Goal: Information Seeking & Learning: Learn about a topic

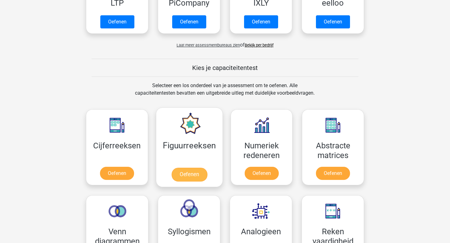
scroll to position [216, 0]
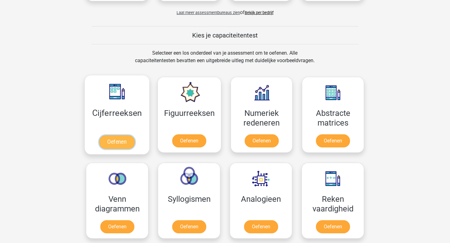
click at [123, 139] on link "Oefenen" at bounding box center [117, 142] width 36 height 14
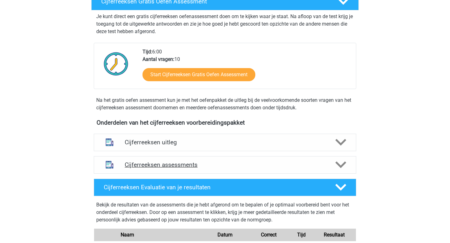
click at [181, 164] on div "Cijferreeksen assessments" at bounding box center [225, 165] width 263 height 18
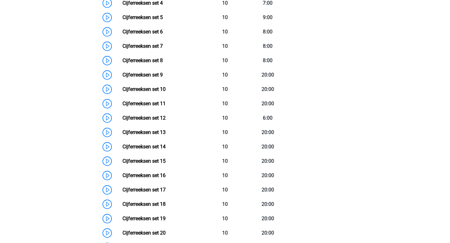
scroll to position [423, 0]
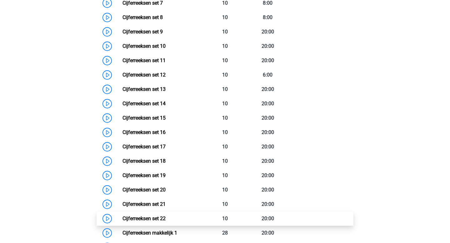
click at [151, 222] on link "Cijferreeksen set 22" at bounding box center [144, 219] width 43 height 6
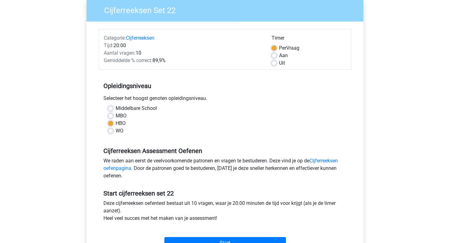
scroll to position [89, 0]
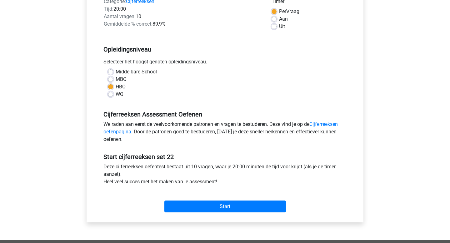
click at [241, 214] on div "Start" at bounding box center [225, 201] width 253 height 27
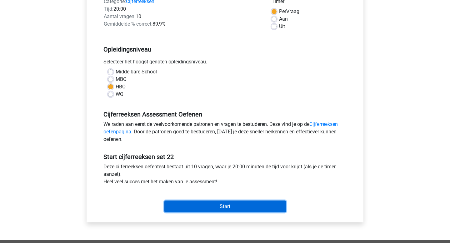
click at [243, 205] on input "Start" at bounding box center [225, 207] width 122 height 12
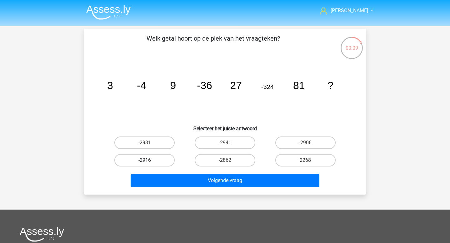
click at [148, 158] on label "-2916" at bounding box center [144, 160] width 60 height 13
click at [148, 160] on input "-2916" at bounding box center [147, 162] width 4 height 4
radio input "true"
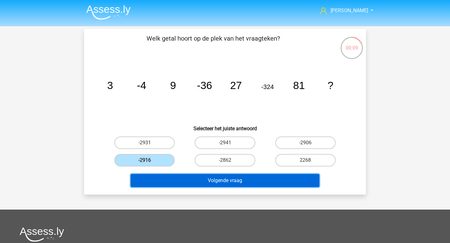
click at [184, 177] on button "Volgende vraag" at bounding box center [225, 180] width 189 height 13
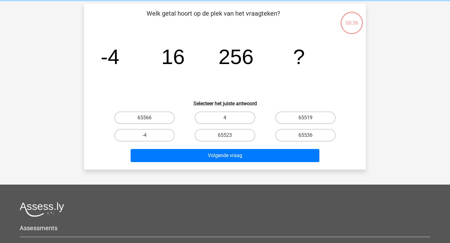
scroll to position [29, 0]
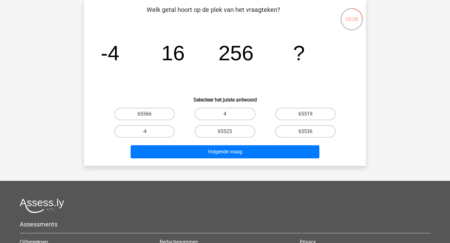
click at [307, 133] on input "65536" at bounding box center [307, 134] width 4 height 4
radio input "true"
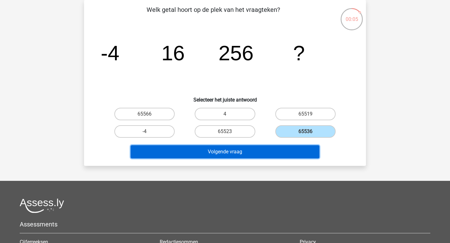
click at [299, 151] on button "Volgende vraag" at bounding box center [225, 151] width 189 height 13
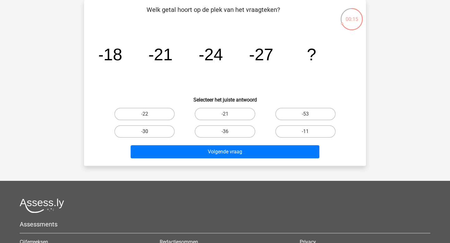
click at [158, 134] on label "-30" at bounding box center [144, 131] width 60 height 13
click at [149, 134] on input "-30" at bounding box center [147, 134] width 4 height 4
radio input "true"
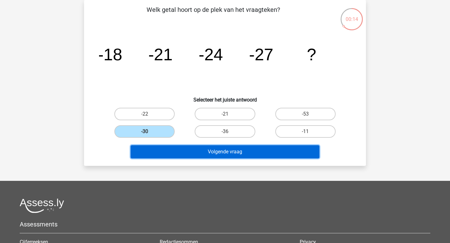
click at [202, 150] on button "Volgende vraag" at bounding box center [225, 151] width 189 height 13
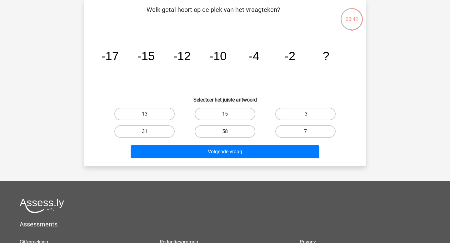
click at [291, 131] on label "7" at bounding box center [305, 131] width 60 height 13
click at [305, 132] on input "7" at bounding box center [307, 134] width 4 height 4
radio input "true"
click at [291, 131] on label "7" at bounding box center [305, 131] width 60 height 13
click at [305, 132] on input "7" at bounding box center [307, 134] width 4 height 4
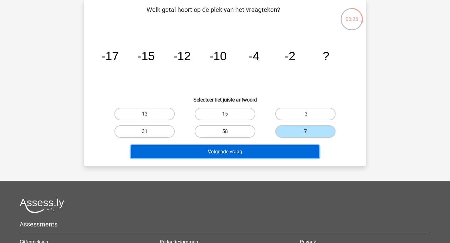
click at [292, 150] on button "Volgende vraag" at bounding box center [225, 151] width 189 height 13
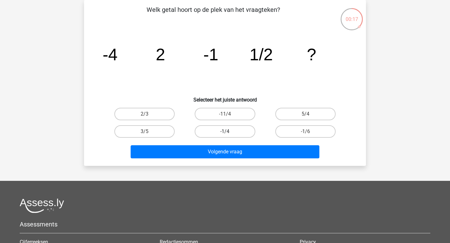
click at [241, 136] on label "-1/4" at bounding box center [225, 131] width 60 height 13
click at [229, 136] on input "-1/4" at bounding box center [227, 134] width 4 height 4
radio input "true"
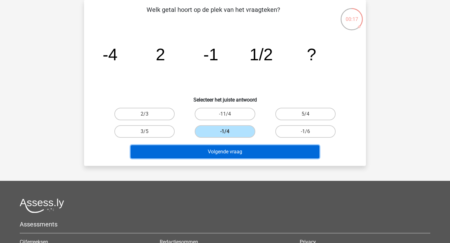
click at [232, 148] on button "Volgende vraag" at bounding box center [225, 151] width 189 height 13
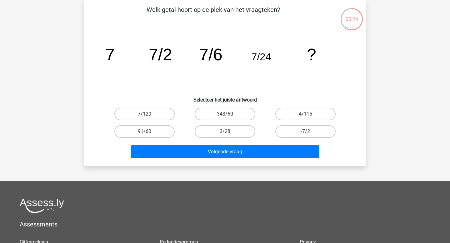
click at [144, 118] on label "7/120" at bounding box center [144, 114] width 60 height 13
click at [145, 118] on input "7/120" at bounding box center [147, 116] width 4 height 4
radio input "true"
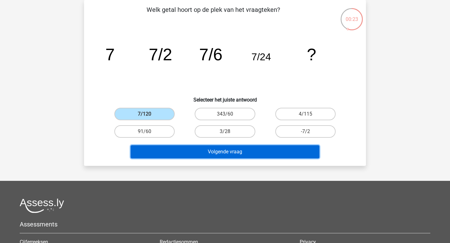
click at [203, 154] on button "Volgende vraag" at bounding box center [225, 151] width 189 height 13
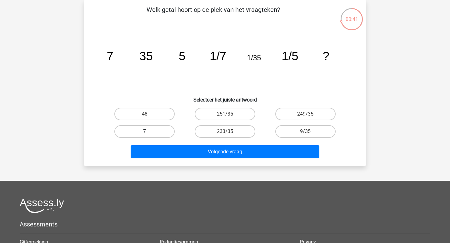
click at [162, 130] on label "7" at bounding box center [144, 131] width 60 height 13
click at [149, 132] on input "7" at bounding box center [147, 134] width 4 height 4
radio input "true"
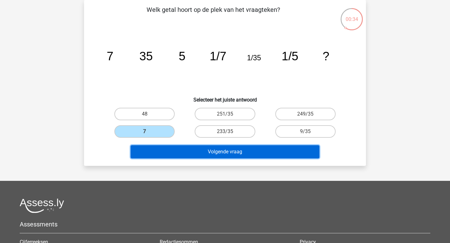
click at [229, 152] on button "Volgende vraag" at bounding box center [225, 151] width 189 height 13
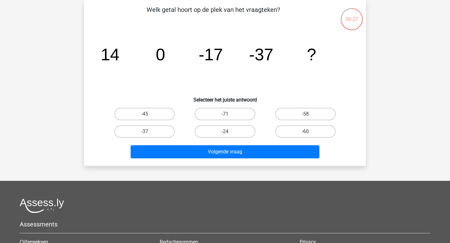
click at [305, 135] on input "-60" at bounding box center [307, 134] width 4 height 4
radio input "true"
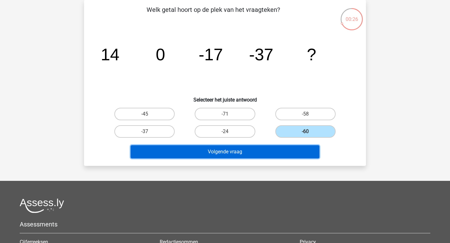
click at [276, 149] on button "Volgende vraag" at bounding box center [225, 151] width 189 height 13
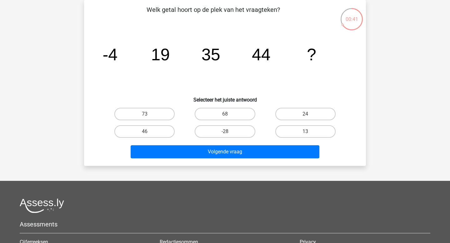
click at [147, 133] on input "46" at bounding box center [147, 134] width 4 height 4
radio input "true"
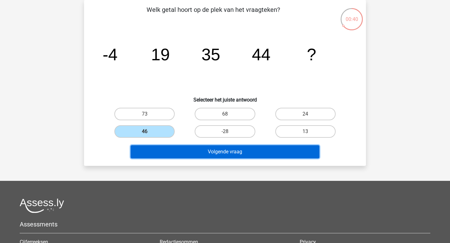
click at [182, 154] on button "Volgende vraag" at bounding box center [225, 151] width 189 height 13
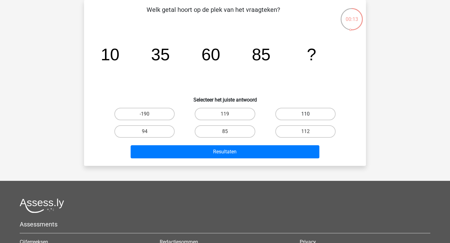
click at [284, 117] on label "110" at bounding box center [305, 114] width 60 height 13
click at [305, 117] on input "110" at bounding box center [307, 116] width 4 height 4
radio input "true"
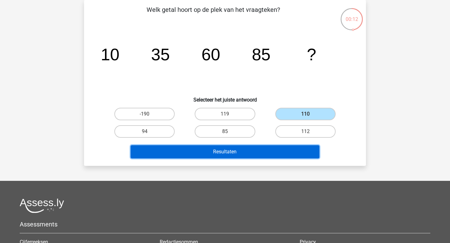
click at [210, 153] on button "Resultaten" at bounding box center [225, 151] width 189 height 13
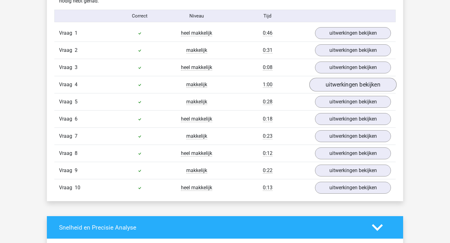
scroll to position [404, 0]
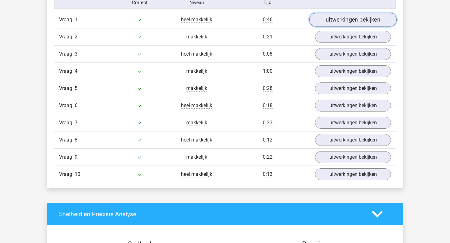
click at [350, 21] on link "uitwerkingen bekijken" at bounding box center [352, 20] width 87 height 14
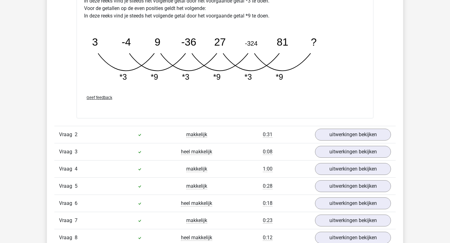
scroll to position [618, 0]
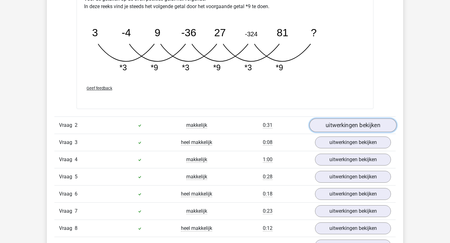
click at [343, 131] on link "uitwerkingen bekijken" at bounding box center [352, 125] width 87 height 14
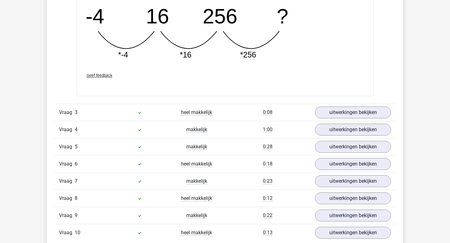
scroll to position [947, 0]
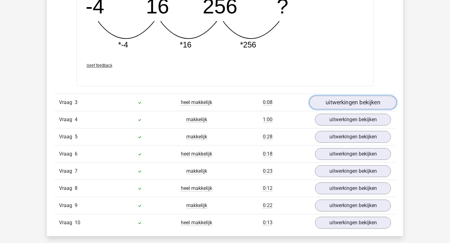
click at [353, 106] on link "uitwerkingen bekijken" at bounding box center [352, 103] width 87 height 14
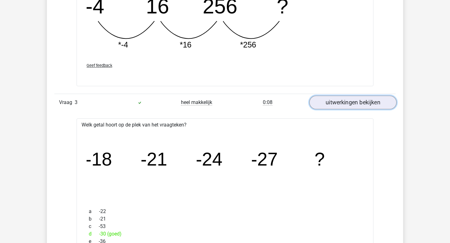
click at [353, 106] on link "uitwerkingen bekijken" at bounding box center [352, 103] width 87 height 14
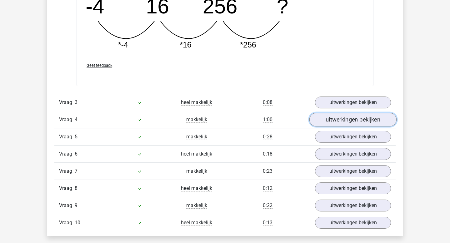
click at [352, 122] on link "uitwerkingen bekijken" at bounding box center [352, 120] width 87 height 14
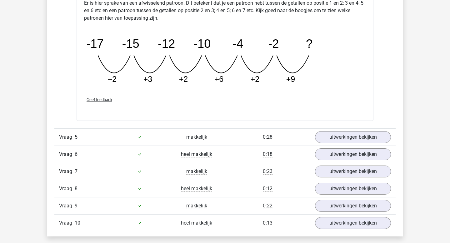
scroll to position [1266, 0]
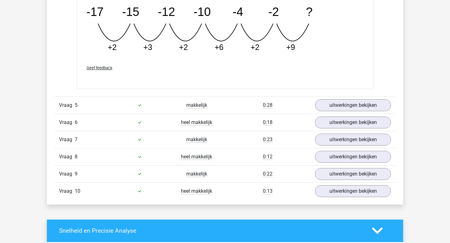
click at [354, 113] on div "Vraag 5 makkelijk 0:28 uitwerkingen bekijken" at bounding box center [224, 105] width 341 height 17
click at [355, 109] on link "uitwerkingen bekijken" at bounding box center [352, 105] width 87 height 14
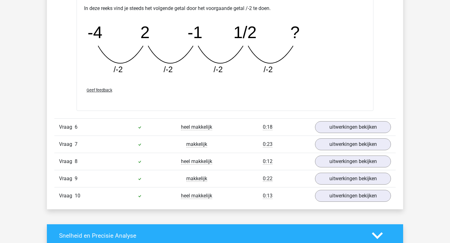
scroll to position [1584, 0]
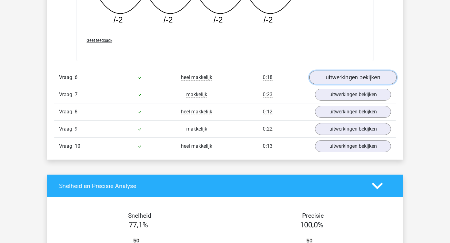
click at [369, 77] on link "uitwerkingen bekijken" at bounding box center [352, 78] width 87 height 14
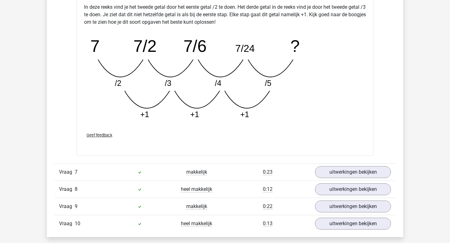
scroll to position [1827, 0]
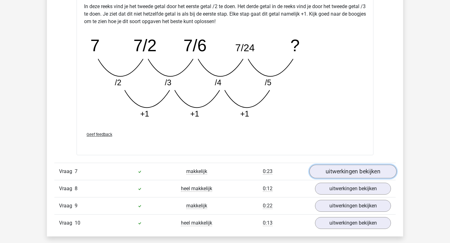
click at [343, 171] on link "uitwerkingen bekijken" at bounding box center [352, 172] width 87 height 14
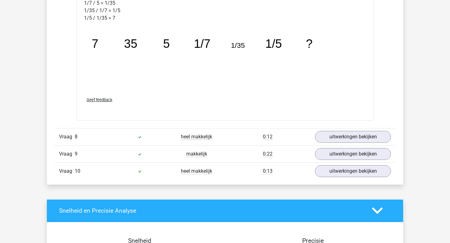
scroll to position [2275, 0]
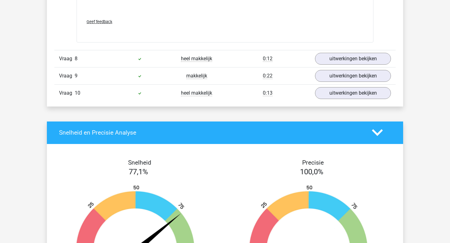
click at [386, 65] on div "Vraag 8 heel makkelijk 0:12 uitwerkingen bekijken" at bounding box center [224, 58] width 341 height 17
click at [382, 63] on link "uitwerkingen bekijken" at bounding box center [352, 59] width 87 height 14
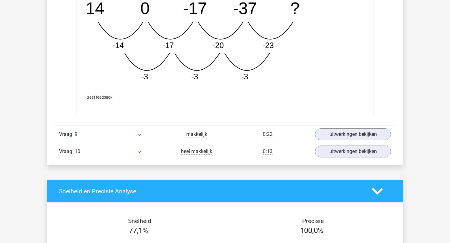
scroll to position [2542, 0]
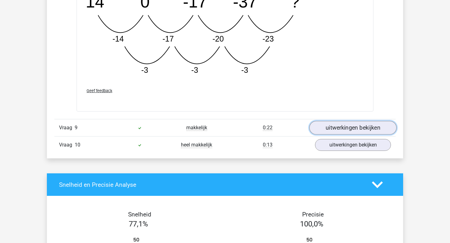
click at [360, 128] on link "uitwerkingen bekijken" at bounding box center [352, 128] width 87 height 14
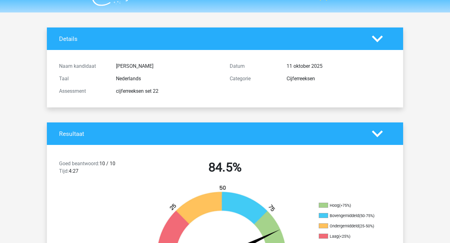
scroll to position [0, 0]
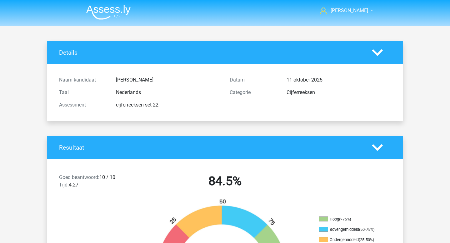
click at [120, 13] on img at bounding box center [108, 12] width 44 height 15
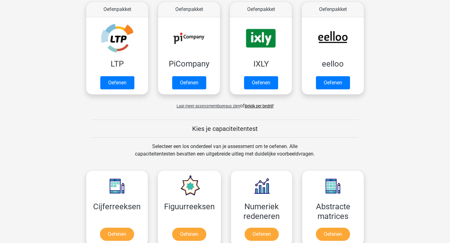
scroll to position [180, 0]
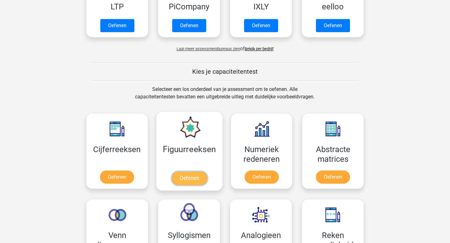
click at [188, 177] on link "Oefenen" at bounding box center [189, 179] width 36 height 14
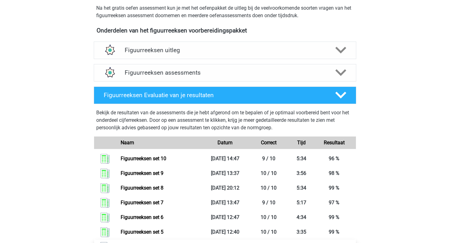
scroll to position [165, 0]
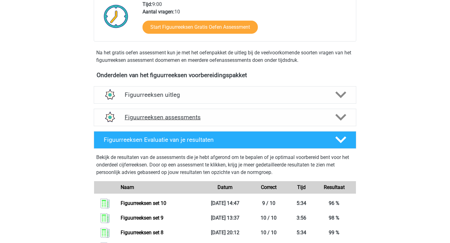
click at [170, 114] on h4 "Figuurreeksen assessments" at bounding box center [225, 117] width 201 height 7
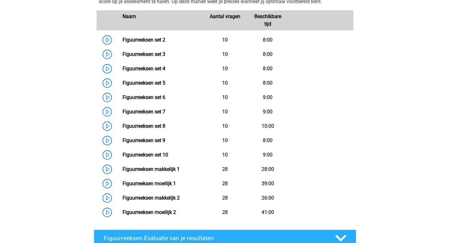
scroll to position [360, 0]
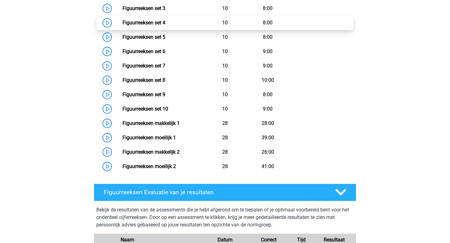
click at [165, 25] on link "Figuurreeksen set 4" at bounding box center [144, 23] width 43 height 6
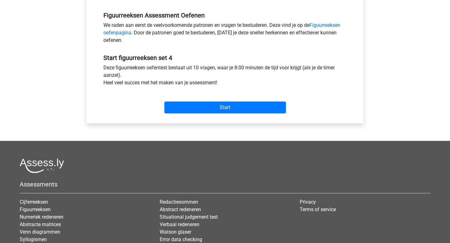
scroll to position [222, 0]
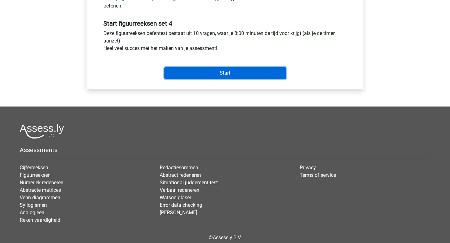
click at [226, 74] on input "Start" at bounding box center [225, 73] width 122 height 12
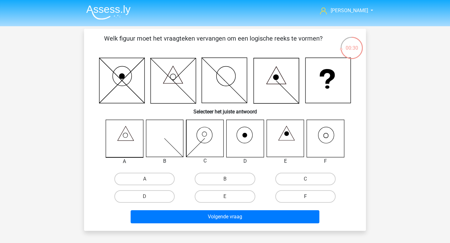
click at [297, 192] on label "F" at bounding box center [305, 196] width 60 height 13
click at [305, 197] on input "F" at bounding box center [307, 199] width 4 height 4
radio input "true"
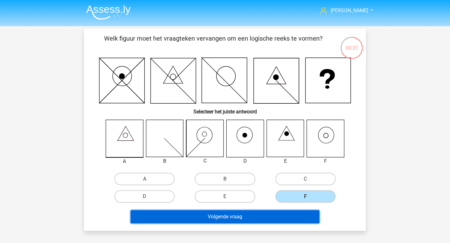
click at [236, 219] on button "Volgende vraag" at bounding box center [225, 216] width 189 height 13
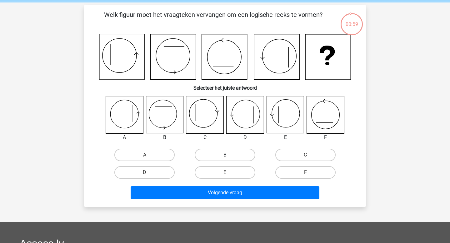
scroll to position [23, 0]
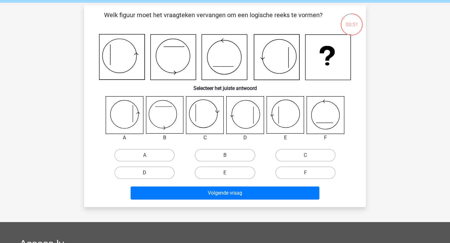
click at [149, 172] on label "D" at bounding box center [144, 173] width 60 height 13
click at [149, 173] on input "D" at bounding box center [147, 175] width 4 height 4
radio input "true"
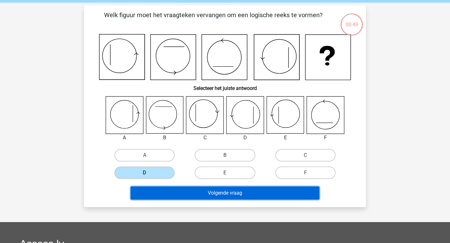
click at [185, 195] on button "Volgende vraag" at bounding box center [225, 193] width 189 height 13
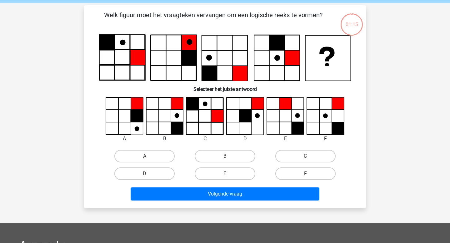
scroll to position [29, 0]
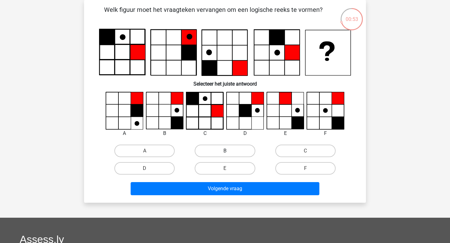
click at [221, 153] on label "B" at bounding box center [225, 151] width 60 height 13
click at [225, 153] on input "B" at bounding box center [227, 153] width 4 height 4
radio input "true"
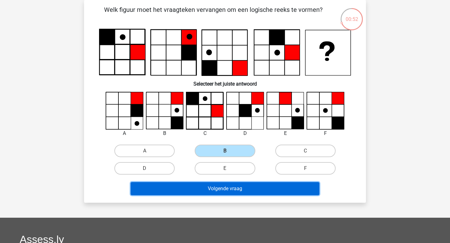
click at [231, 191] on button "Volgende vraag" at bounding box center [225, 188] width 189 height 13
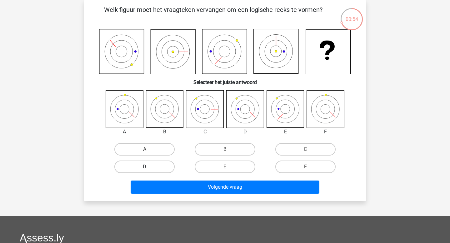
click at [163, 168] on label "D" at bounding box center [144, 167] width 60 height 13
click at [149, 168] on input "D" at bounding box center [147, 169] width 4 height 4
radio input "true"
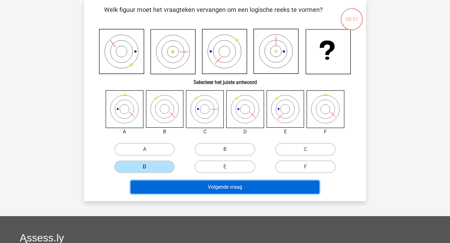
click at [220, 188] on button "Volgende vraag" at bounding box center [225, 187] width 189 height 13
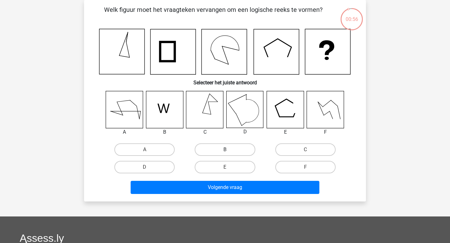
click at [246, 149] on label "B" at bounding box center [225, 149] width 60 height 13
click at [229, 150] on input "B" at bounding box center [227, 152] width 4 height 4
radio input "true"
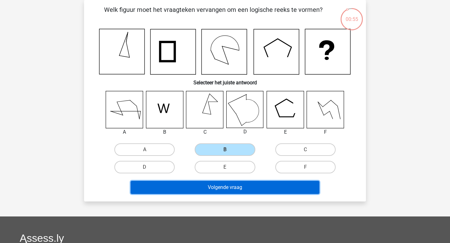
click at [241, 191] on button "Volgende vraag" at bounding box center [225, 187] width 189 height 13
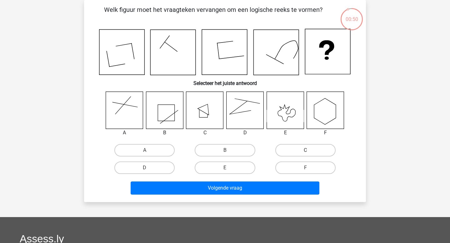
click at [329, 152] on label "C" at bounding box center [305, 150] width 60 height 13
click at [309, 152] on input "C" at bounding box center [307, 152] width 4 height 4
radio input "true"
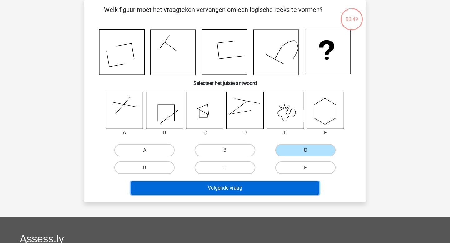
click at [257, 190] on button "Volgende vraag" at bounding box center [225, 188] width 189 height 13
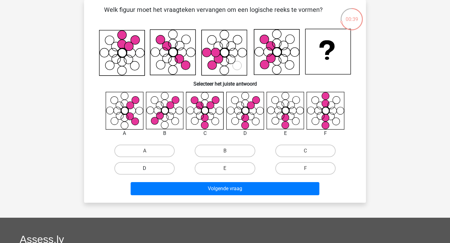
click at [157, 167] on label "D" at bounding box center [144, 168] width 60 height 13
click at [149, 168] on input "D" at bounding box center [147, 170] width 4 height 4
radio input "true"
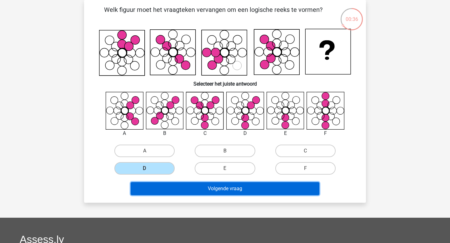
click at [246, 190] on button "Volgende vraag" at bounding box center [225, 188] width 189 height 13
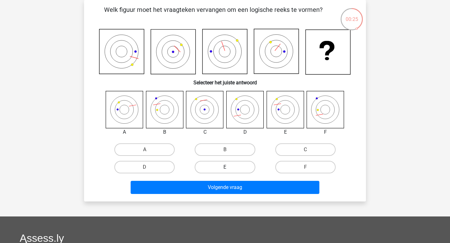
click at [225, 166] on label "E" at bounding box center [225, 167] width 60 height 13
click at [225, 167] on input "E" at bounding box center [227, 169] width 4 height 4
radio input "true"
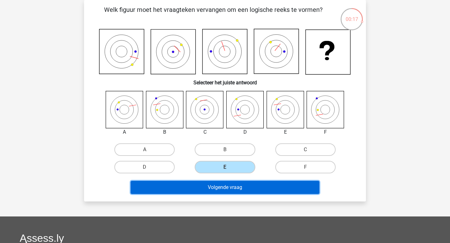
click at [223, 186] on button "Volgende vraag" at bounding box center [225, 187] width 189 height 13
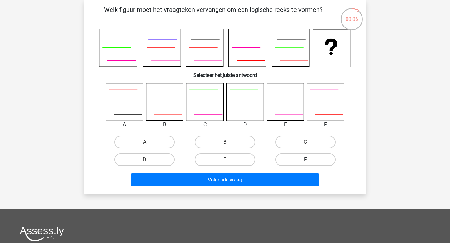
click at [324, 164] on label "F" at bounding box center [305, 159] width 60 height 13
click at [309, 164] on input "F" at bounding box center [307, 162] width 4 height 4
radio input "true"
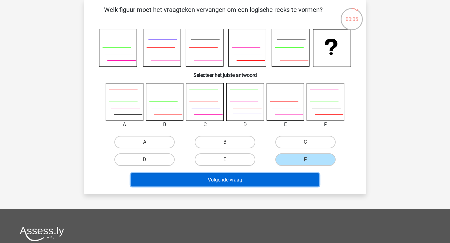
click at [300, 182] on button "Volgende vraag" at bounding box center [225, 179] width 189 height 13
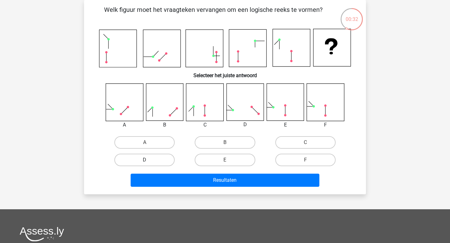
click at [155, 157] on label "D" at bounding box center [144, 160] width 60 height 13
click at [149, 160] on input "D" at bounding box center [147, 162] width 4 height 4
radio input "true"
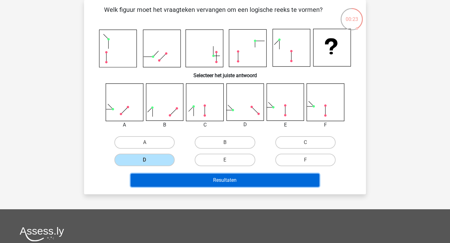
click at [208, 179] on button "Resultaten" at bounding box center [225, 180] width 189 height 13
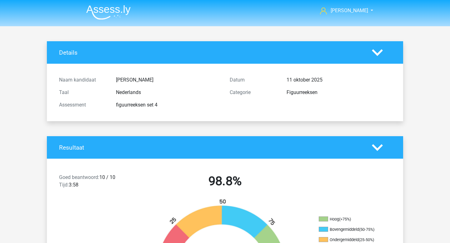
click at [99, 11] on img at bounding box center [108, 12] width 44 height 15
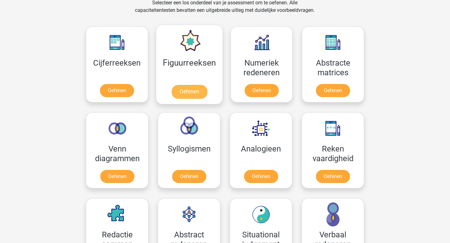
scroll to position [279, 0]
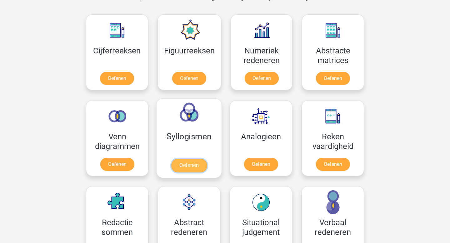
click at [192, 163] on link "Oefenen" at bounding box center [189, 166] width 36 height 14
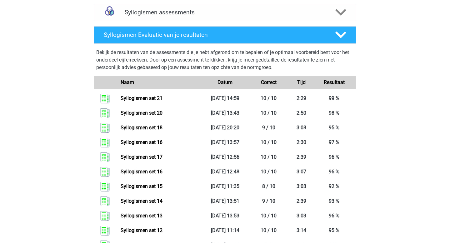
scroll to position [213, 0]
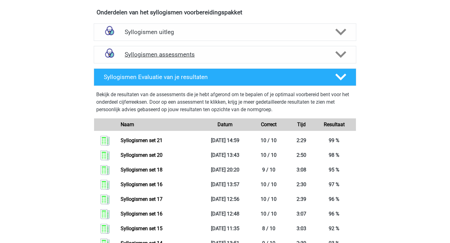
click at [171, 53] on h4 "Syllogismen assessments" at bounding box center [225, 54] width 201 height 7
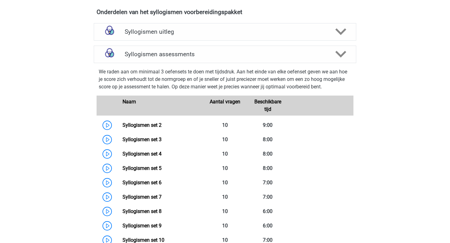
scroll to position [200, 0]
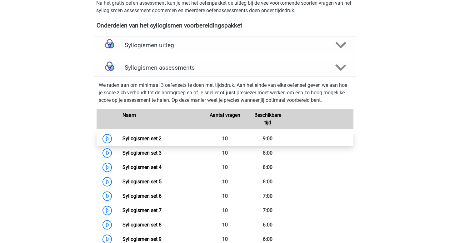
click at [162, 138] on link "Syllogismen set 2" at bounding box center [142, 139] width 39 height 6
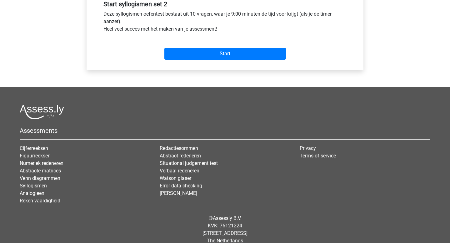
scroll to position [189, 0]
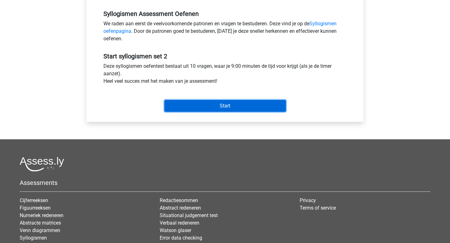
click at [214, 112] on input "Start" at bounding box center [225, 106] width 122 height 12
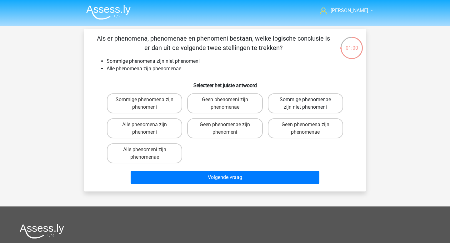
click at [309, 110] on label "Sommige phenomenae zijn niet phenomeni" at bounding box center [305, 103] width 75 height 20
click at [309, 104] on input "Sommige phenomenae zijn niet phenomeni" at bounding box center [307, 102] width 4 height 4
radio input "true"
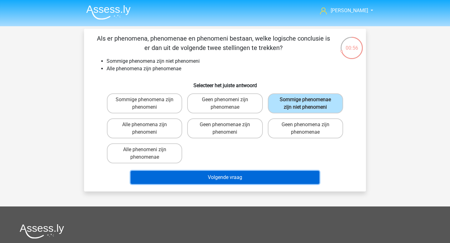
click at [268, 180] on button "Volgende vraag" at bounding box center [225, 177] width 189 height 13
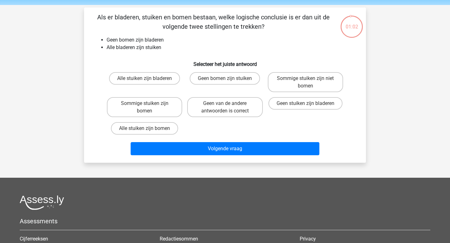
scroll to position [16, 0]
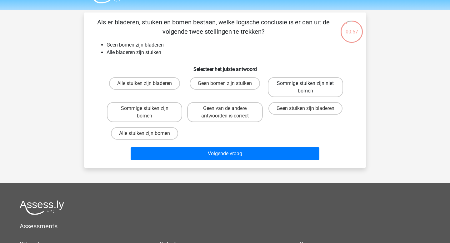
click at [298, 86] on label "Sommige stuiken zijn niet bomen" at bounding box center [305, 87] width 75 height 20
click at [305, 86] on input "Sommige stuiken zijn niet bomen" at bounding box center [307, 85] width 4 height 4
radio input "true"
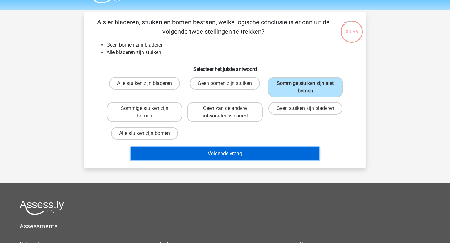
click at [255, 153] on button "Volgende vraag" at bounding box center [225, 153] width 189 height 13
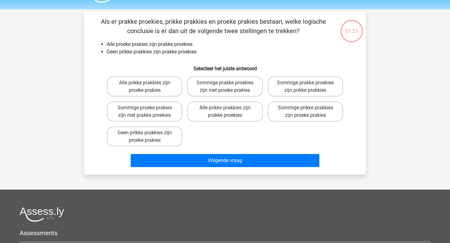
scroll to position [15, 0]
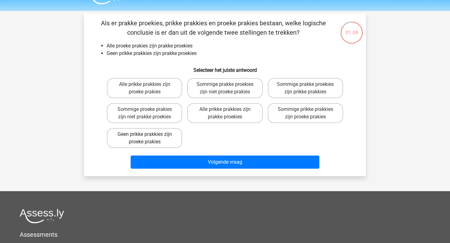
click at [176, 142] on label "Geen prikke prakkies zijn proeke prakies" at bounding box center [144, 138] width 75 height 20
click at [149, 138] on input "Geen prikke prakkies zijn proeke prakies" at bounding box center [147, 136] width 4 height 4
radio input "true"
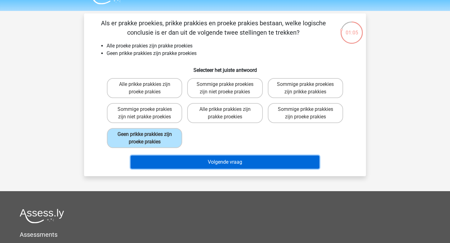
click at [223, 165] on button "Volgende vraag" at bounding box center [225, 162] width 189 height 13
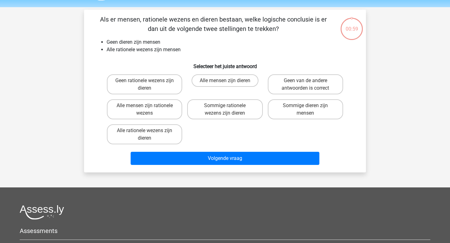
scroll to position [19, 0]
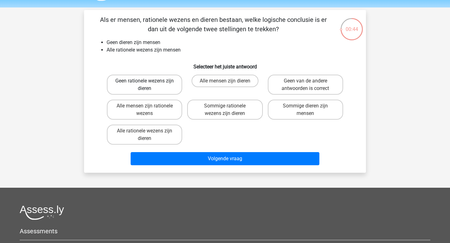
click at [172, 90] on label "Geen rationele wezens zijn dieren" at bounding box center [144, 85] width 75 height 20
click at [149, 85] on input "Geen rationele wezens zijn dieren" at bounding box center [147, 83] width 4 height 4
radio input "true"
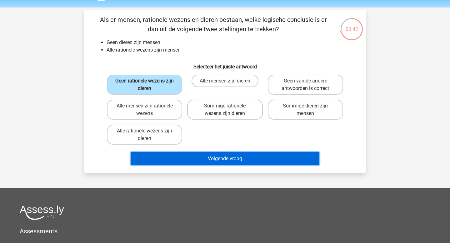
click at [219, 163] on button "Volgende vraag" at bounding box center [225, 158] width 189 height 13
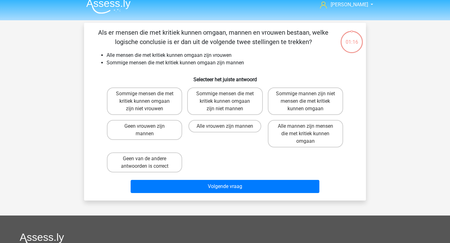
scroll to position [4, 0]
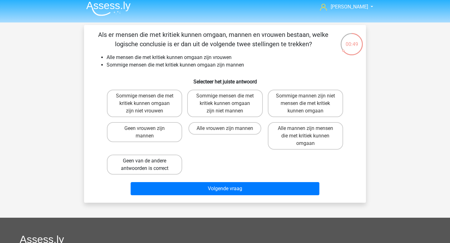
click at [163, 165] on label "Geen van de andere antwoorden is correct" at bounding box center [144, 165] width 75 height 20
click at [149, 165] on input "Geen van de andere antwoorden is correct" at bounding box center [147, 163] width 4 height 4
radio input "true"
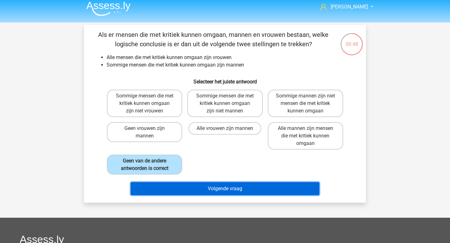
click at [226, 190] on button "Volgende vraag" at bounding box center [225, 188] width 189 height 13
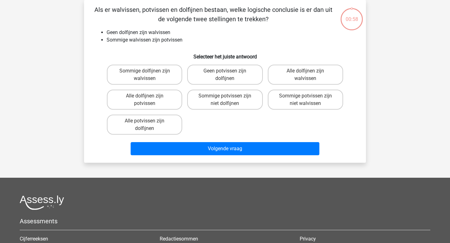
scroll to position [18, 0]
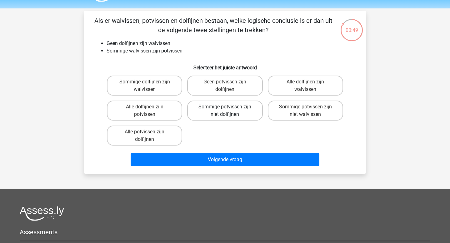
click at [240, 114] on label "Sommige potvissen zijn niet dolfijnen" at bounding box center [224, 111] width 75 height 20
click at [229, 111] on input "Sommige potvissen zijn niet dolfijnen" at bounding box center [227, 109] width 4 height 4
radio input "true"
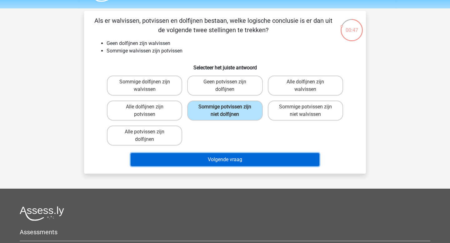
click at [228, 164] on button "Volgende vraag" at bounding box center [225, 159] width 189 height 13
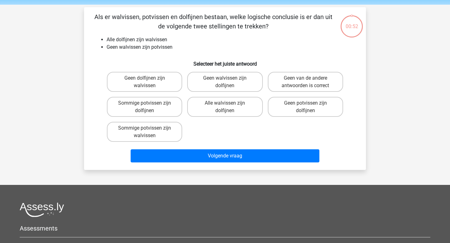
scroll to position [20, 0]
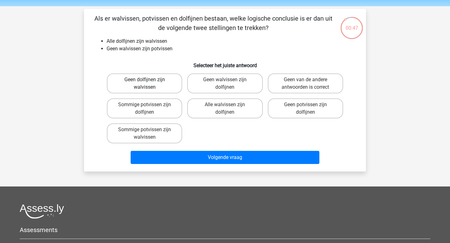
click at [167, 83] on label "Geen dolfijnen zijn walvissen" at bounding box center [144, 83] width 75 height 20
click at [149, 83] on input "Geen dolfijnen zijn walvissen" at bounding box center [147, 82] width 4 height 4
radio input "true"
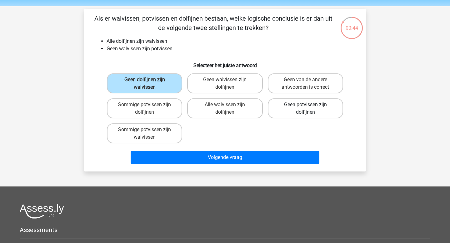
click at [288, 104] on label "Geen potvissen zijn dolfijnen" at bounding box center [305, 108] width 75 height 20
click at [305, 105] on input "Geen potvissen zijn dolfijnen" at bounding box center [307, 107] width 4 height 4
radio input "true"
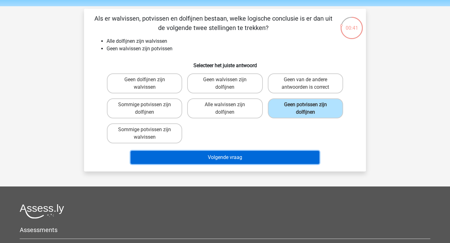
click at [259, 155] on button "Volgende vraag" at bounding box center [225, 157] width 189 height 13
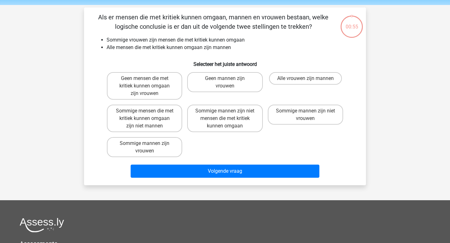
scroll to position [21, 0]
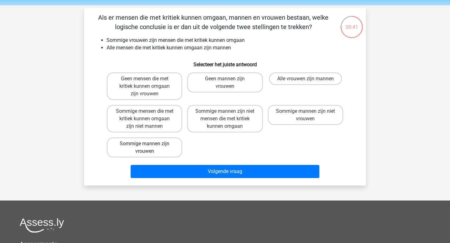
click at [131, 148] on label "Sommige mannen zijn vrouwen" at bounding box center [144, 148] width 75 height 20
click at [145, 148] on input "Sommige mannen zijn vrouwen" at bounding box center [147, 146] width 4 height 4
radio input "true"
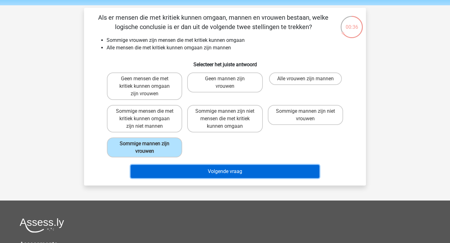
click at [213, 174] on button "Volgende vraag" at bounding box center [225, 171] width 189 height 13
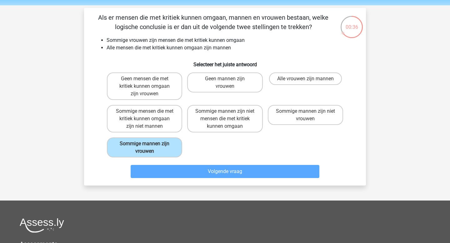
scroll to position [29, 0]
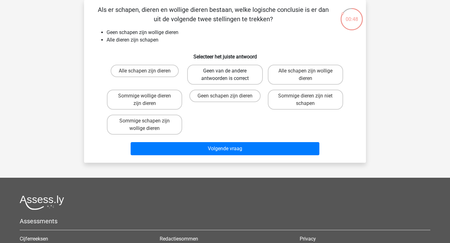
click at [242, 77] on label "Geen van de andere antwoorden is correct" at bounding box center [224, 75] width 75 height 20
click at [229, 75] on input "Geen van de andere antwoorden is correct" at bounding box center [227, 73] width 4 height 4
radio input "true"
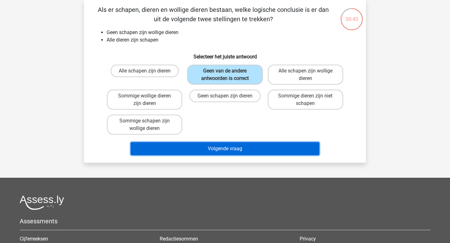
click at [232, 149] on button "Volgende vraag" at bounding box center [225, 148] width 189 height 13
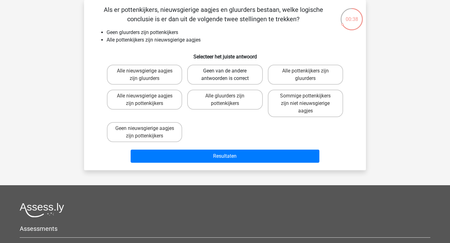
click at [249, 83] on label "Geen van de andere antwoorden is correct" at bounding box center [224, 75] width 75 height 20
click at [229, 75] on input "Geen van de andere antwoorden is correct" at bounding box center [227, 73] width 4 height 4
radio input "true"
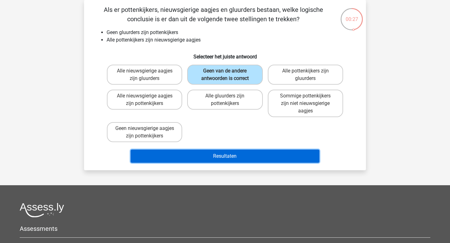
click at [231, 161] on button "Resultaten" at bounding box center [225, 156] width 189 height 13
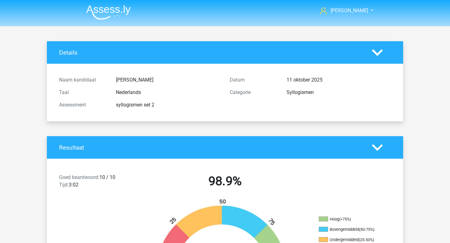
click at [99, 20] on nav "Tom [EMAIL_ADDRESS][DOMAIN_NAME]" at bounding box center [225, 11] width 288 height 20
click at [107, 8] on img at bounding box center [108, 12] width 44 height 15
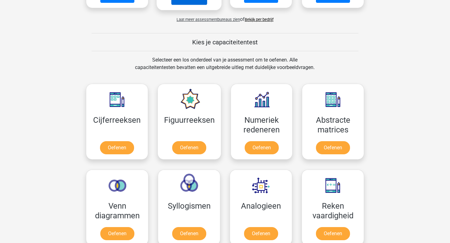
scroll to position [244, 0]
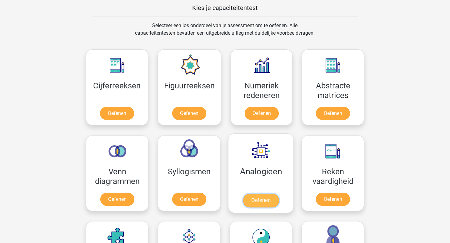
click at [259, 196] on link "Oefenen" at bounding box center [261, 201] width 36 height 14
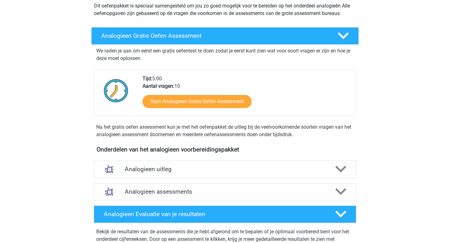
scroll to position [193, 0]
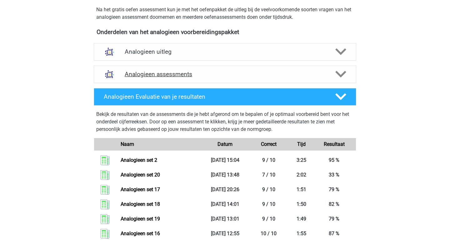
click at [150, 74] on h4 "Analogieen assessments" at bounding box center [225, 74] width 201 height 7
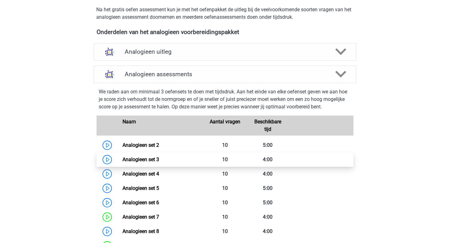
click at [159, 160] on link "Analogieen set 3" at bounding box center [141, 160] width 37 height 6
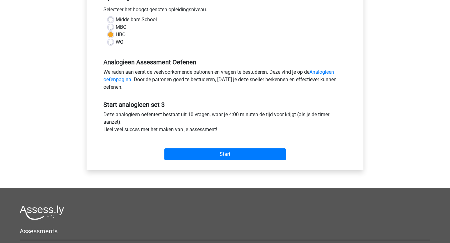
scroll to position [168, 0]
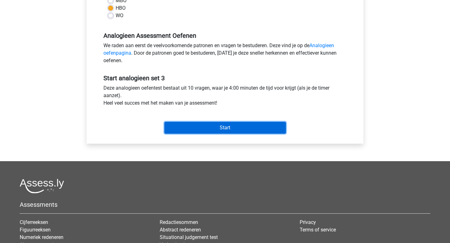
click at [216, 131] on input "Start" at bounding box center [225, 128] width 122 height 12
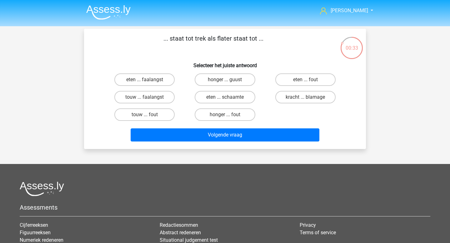
click at [238, 121] on div "honger ... fout" at bounding box center [225, 115] width 80 height 18
click at [238, 120] on label "honger ... fout" at bounding box center [225, 114] width 60 height 13
click at [229, 119] on input "honger ... fout" at bounding box center [227, 117] width 4 height 4
radio input "true"
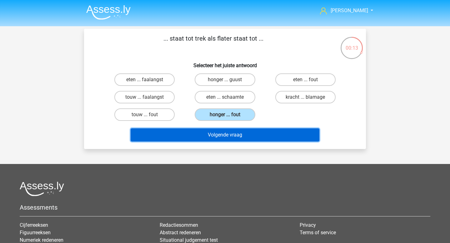
click at [212, 138] on button "Volgende vraag" at bounding box center [225, 134] width 189 height 13
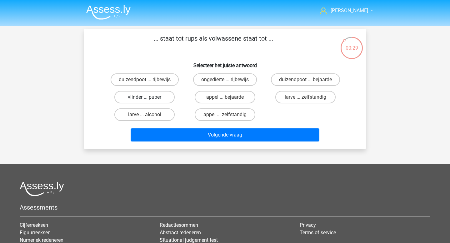
click at [155, 103] on label "vlinder ... puber" at bounding box center [144, 97] width 60 height 13
click at [149, 101] on input "vlinder ... puber" at bounding box center [147, 99] width 4 height 4
radio input "true"
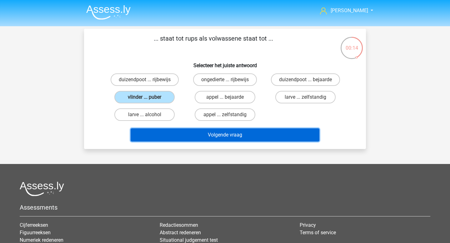
click at [252, 136] on button "Volgende vraag" at bounding box center [225, 134] width 189 height 13
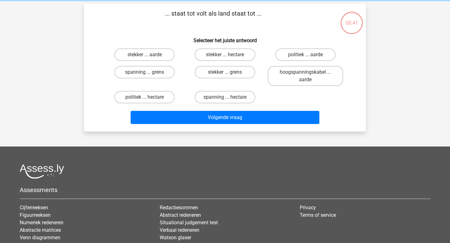
scroll to position [29, 0]
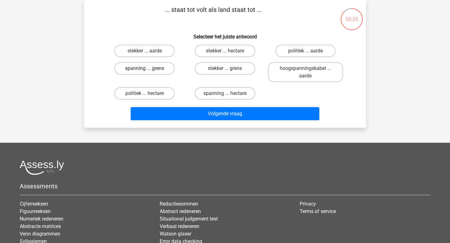
click at [167, 73] on label "spanning ... grens" at bounding box center [144, 68] width 60 height 13
click at [149, 73] on input "spanning ... grens" at bounding box center [147, 70] width 4 height 4
radio input "true"
click at [217, 99] on label "spanning ... hectare" at bounding box center [225, 93] width 60 height 13
click at [225, 98] on input "spanning ... hectare" at bounding box center [227, 95] width 4 height 4
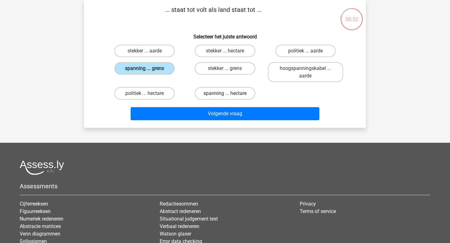
radio input "true"
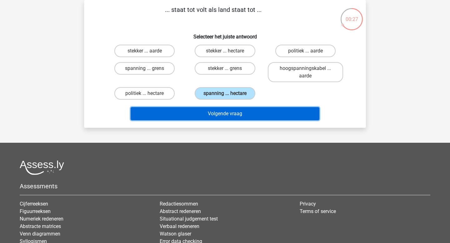
click at [217, 118] on button "Volgende vraag" at bounding box center [225, 113] width 189 height 13
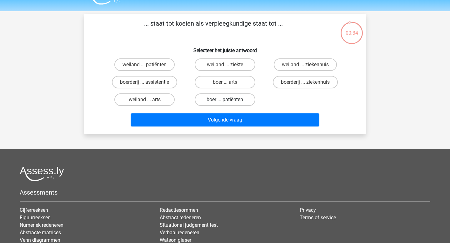
scroll to position [7, 0]
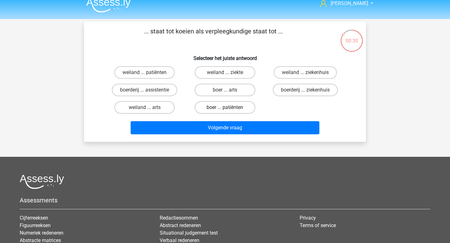
click at [219, 107] on label "boer ... patiënten" at bounding box center [225, 107] width 60 height 13
click at [225, 108] on input "boer ... patiënten" at bounding box center [227, 110] width 4 height 4
radio input "true"
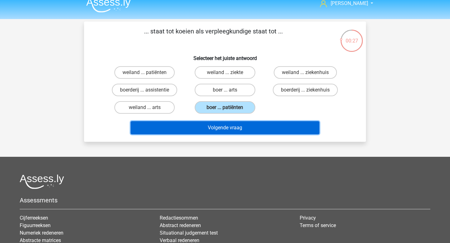
click at [218, 133] on button "Volgende vraag" at bounding box center [225, 127] width 189 height 13
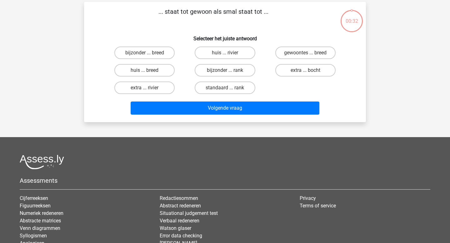
scroll to position [29, 0]
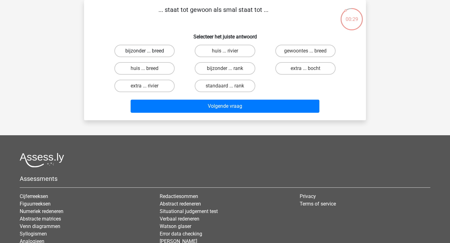
click at [158, 55] on label "bijzonder ... breed" at bounding box center [144, 51] width 60 height 13
click at [149, 55] on input "bijzonder ... breed" at bounding box center [147, 53] width 4 height 4
radio input "true"
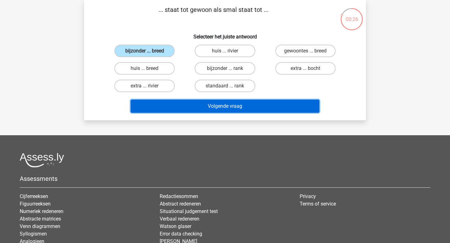
click at [243, 109] on button "Volgende vraag" at bounding box center [225, 106] width 189 height 13
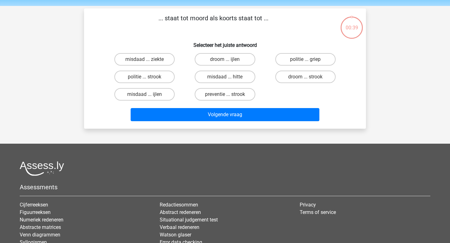
scroll to position [15, 0]
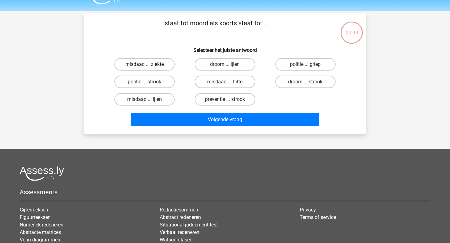
click at [166, 70] on label "misdaad ... ziekte" at bounding box center [144, 64] width 60 height 13
click at [149, 68] on input "misdaad ... ziekte" at bounding box center [147, 66] width 4 height 4
radio input "true"
click at [310, 77] on label "droom ... strook" at bounding box center [305, 82] width 60 height 13
click at [309, 82] on input "droom ... strook" at bounding box center [307, 84] width 4 height 4
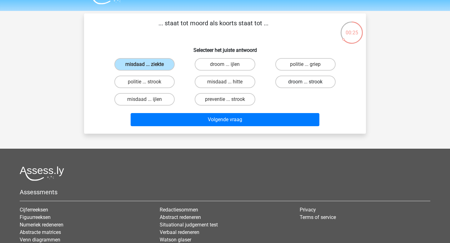
radio input "true"
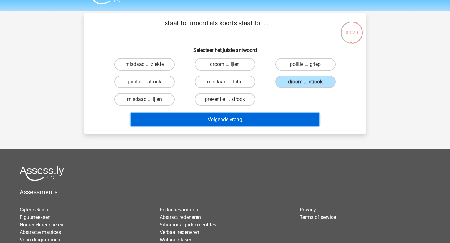
click at [257, 123] on button "Volgende vraag" at bounding box center [225, 119] width 189 height 13
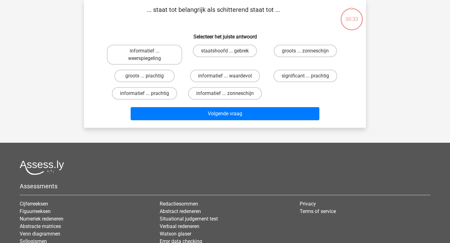
scroll to position [17, 0]
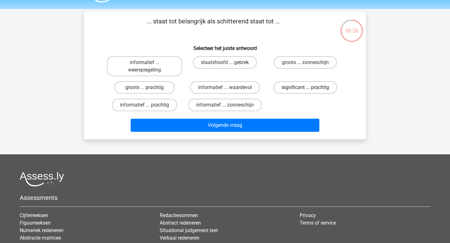
click at [323, 86] on label "significant ... prachtig" at bounding box center [306, 87] width 64 height 13
click at [309, 88] on input "significant ... prachtig" at bounding box center [307, 90] width 4 height 4
radio input "true"
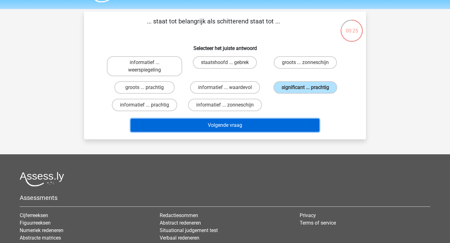
click at [285, 126] on button "Volgende vraag" at bounding box center [225, 125] width 189 height 13
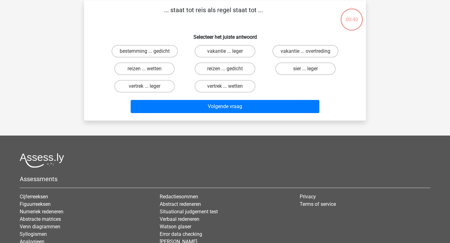
scroll to position [29, 0]
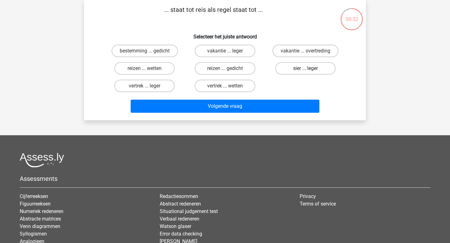
click at [303, 73] on label "sier ... leger" at bounding box center [305, 68] width 60 height 13
click at [305, 73] on input "sier ... leger" at bounding box center [307, 70] width 4 height 4
radio input "true"
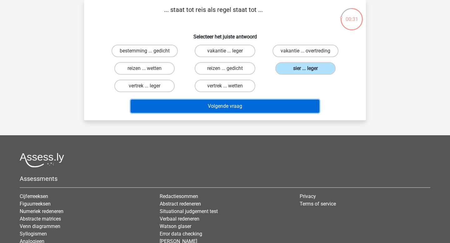
click at [286, 110] on button "Volgende vraag" at bounding box center [225, 106] width 189 height 13
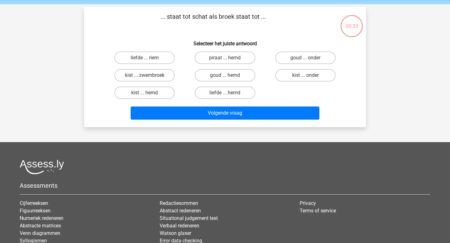
scroll to position [21, 0]
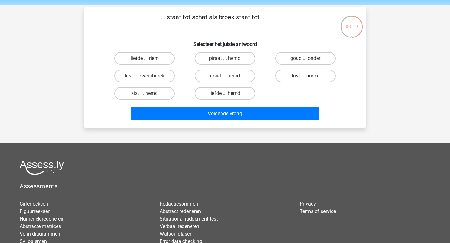
click at [297, 75] on label "kist ... onder" at bounding box center [305, 76] width 60 height 13
click at [305, 76] on input "kist ... onder" at bounding box center [307, 78] width 4 height 4
radio input "true"
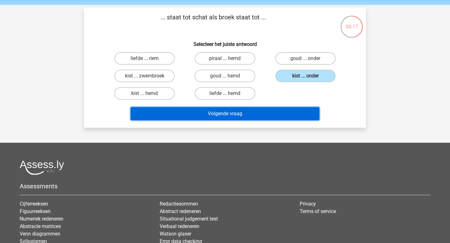
click at [259, 116] on button "Volgende vraag" at bounding box center [225, 113] width 189 height 13
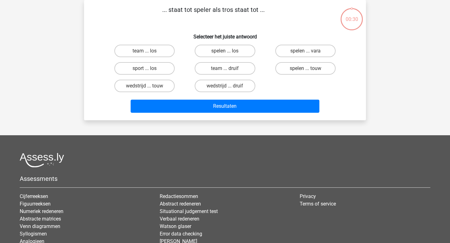
scroll to position [22, 0]
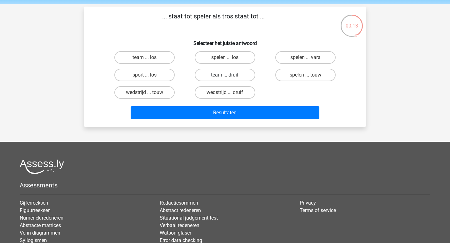
click at [224, 78] on label "team ... druif" at bounding box center [225, 75] width 60 height 13
click at [225, 78] on input "team ... druif" at bounding box center [227, 77] width 4 height 4
radio input "true"
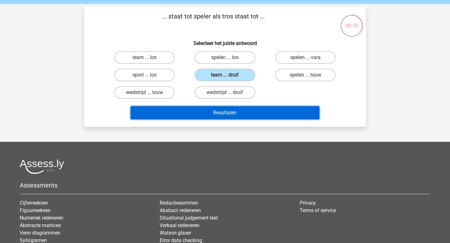
click at [235, 115] on button "Resultaten" at bounding box center [225, 112] width 189 height 13
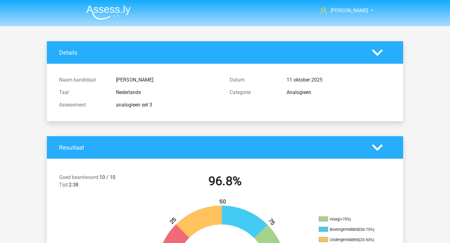
click at [119, 16] on img at bounding box center [108, 12] width 44 height 15
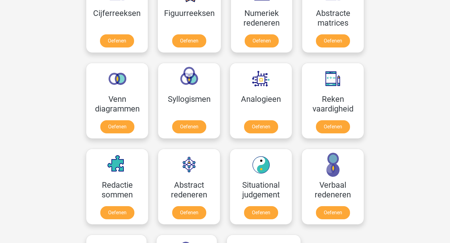
scroll to position [348, 0]
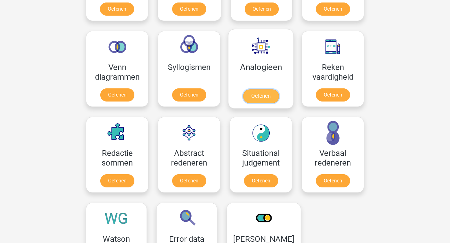
click at [249, 97] on link "Oefenen" at bounding box center [261, 96] width 36 height 14
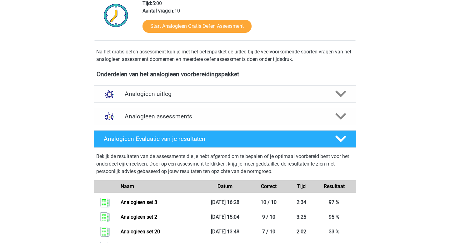
scroll to position [207, 0]
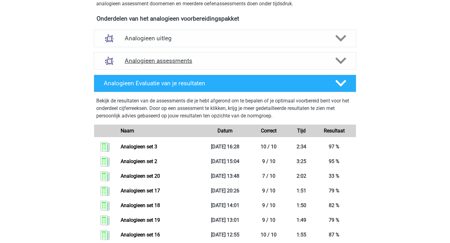
click at [191, 56] on div "Analogieen assessments" at bounding box center [225, 61] width 263 height 18
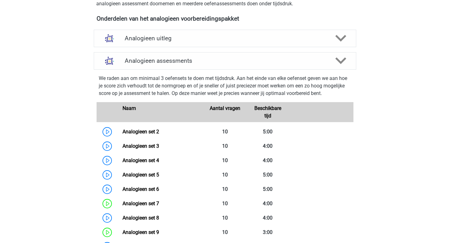
scroll to position [0, 0]
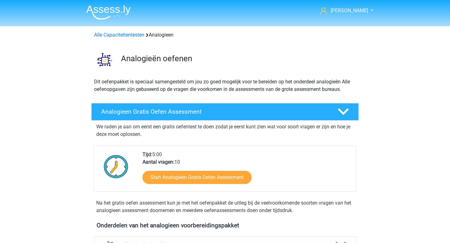
click at [103, 15] on img at bounding box center [108, 12] width 44 height 15
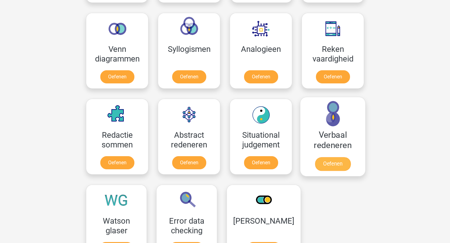
scroll to position [376, 0]
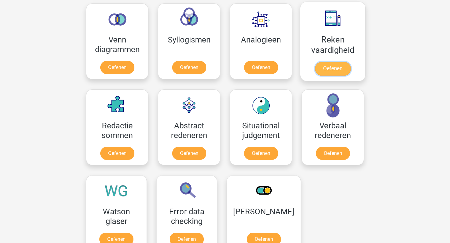
click at [336, 68] on link "Oefenen" at bounding box center [333, 69] width 36 height 14
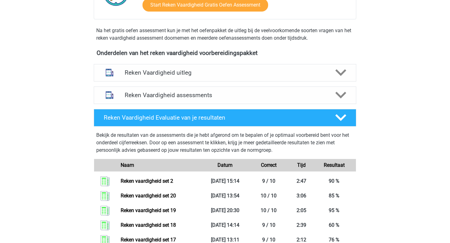
scroll to position [197, 0]
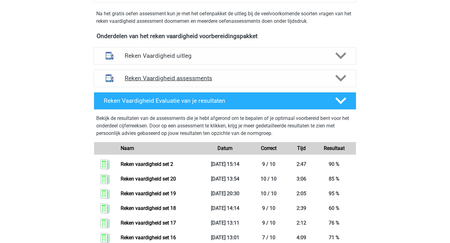
click at [159, 77] on h4 "Reken Vaardigheid assessments" at bounding box center [225, 78] width 201 height 7
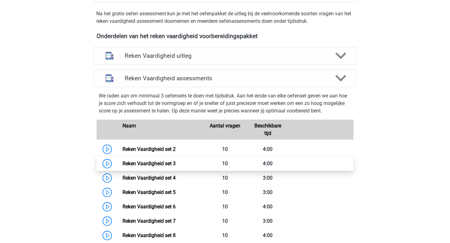
click at [170, 166] on link "Reken Vaardigheid set 3" at bounding box center [149, 164] width 53 height 6
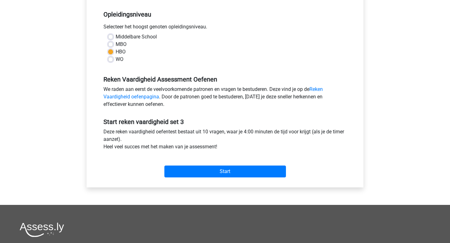
scroll to position [151, 0]
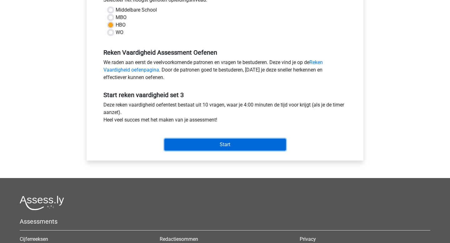
click at [190, 147] on input "Start" at bounding box center [225, 145] width 122 height 12
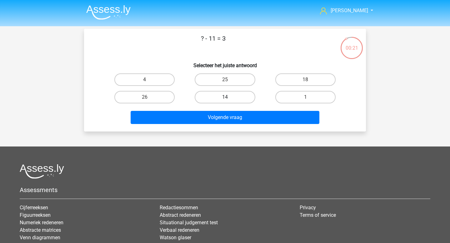
click at [242, 98] on label "14" at bounding box center [225, 97] width 60 height 13
click at [229, 98] on input "14" at bounding box center [227, 99] width 4 height 4
radio input "true"
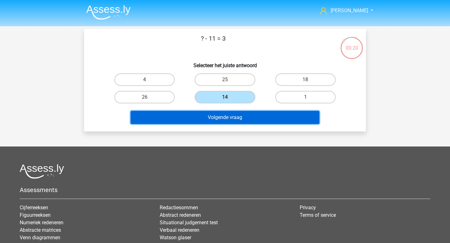
click at [241, 113] on button "Volgende vraag" at bounding box center [225, 117] width 189 height 13
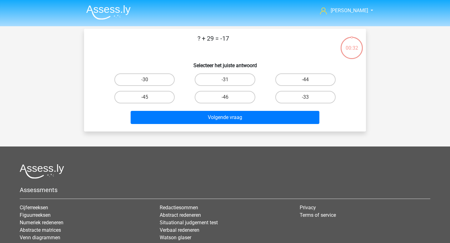
scroll to position [29, 0]
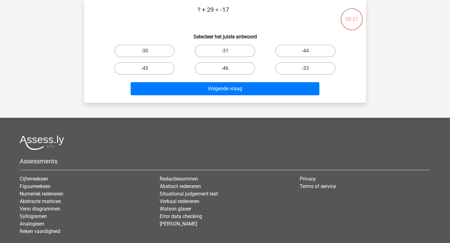
click at [217, 71] on label "-46" at bounding box center [225, 68] width 60 height 13
click at [225, 71] on input "-46" at bounding box center [227, 70] width 4 height 4
radio input "true"
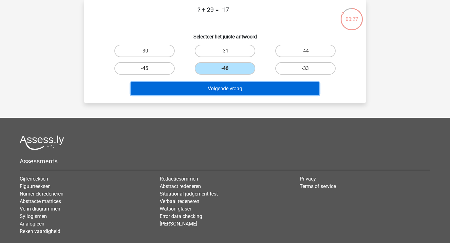
click at [215, 89] on button "Volgende vraag" at bounding box center [225, 88] width 189 height 13
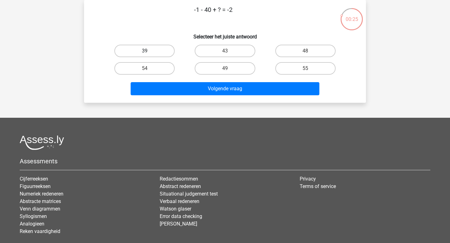
click at [170, 52] on label "39" at bounding box center [144, 51] width 60 height 13
click at [149, 52] on input "39" at bounding box center [147, 53] width 4 height 4
radio input "true"
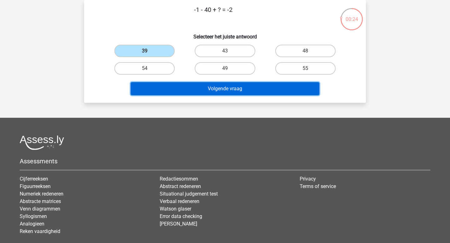
click at [212, 92] on button "Volgende vraag" at bounding box center [225, 88] width 189 height 13
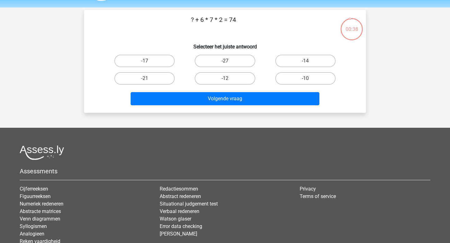
scroll to position [17, 0]
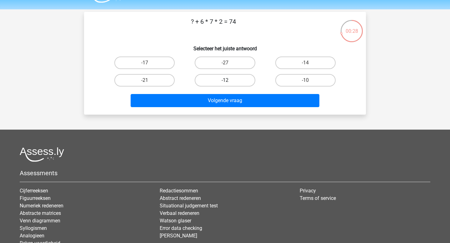
click at [232, 84] on label "-12" at bounding box center [225, 80] width 60 height 13
click at [229, 84] on input "-12" at bounding box center [227, 82] width 4 height 4
radio input "true"
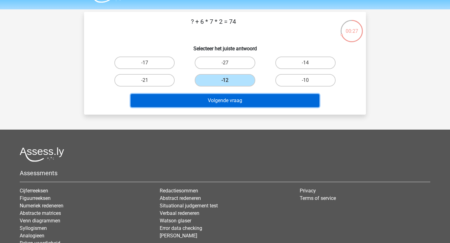
click at [228, 98] on button "Volgende vraag" at bounding box center [225, 100] width 189 height 13
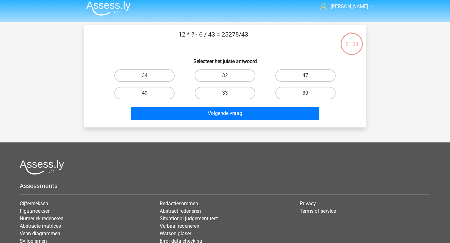
scroll to position [0, 0]
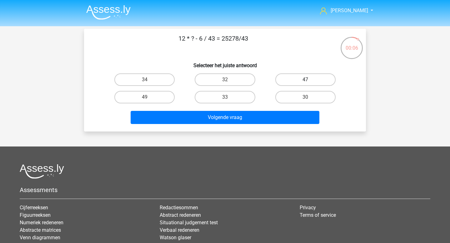
click at [302, 85] on label "47" at bounding box center [305, 79] width 60 height 13
click at [305, 84] on input "47" at bounding box center [307, 82] width 4 height 4
radio input "true"
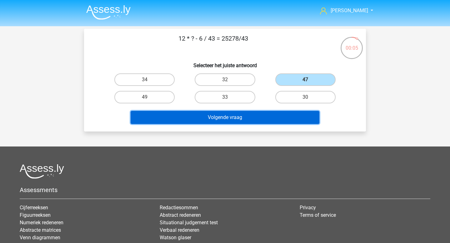
click at [263, 117] on button "Volgende vraag" at bounding box center [225, 117] width 189 height 13
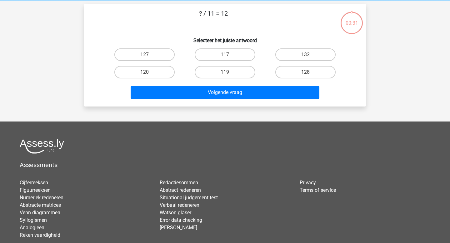
scroll to position [29, 0]
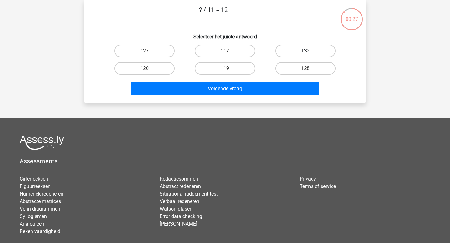
click at [314, 48] on label "132" at bounding box center [305, 51] width 60 height 13
click at [309, 51] on input "132" at bounding box center [307, 53] width 4 height 4
radio input "true"
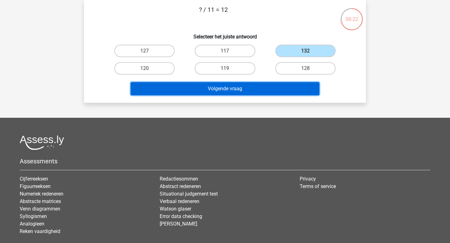
click at [274, 88] on button "Volgende vraag" at bounding box center [225, 88] width 189 height 13
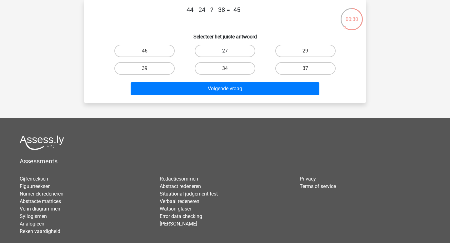
click at [243, 56] on label "27" at bounding box center [225, 51] width 60 height 13
click at [229, 55] on input "27" at bounding box center [227, 53] width 4 height 4
radio input "true"
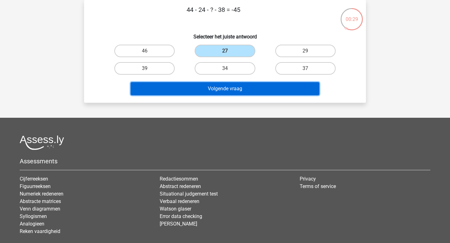
click at [242, 88] on button "Volgende vraag" at bounding box center [225, 88] width 189 height 13
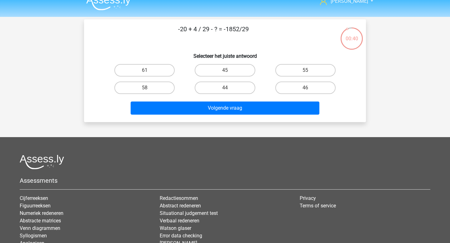
scroll to position [0, 0]
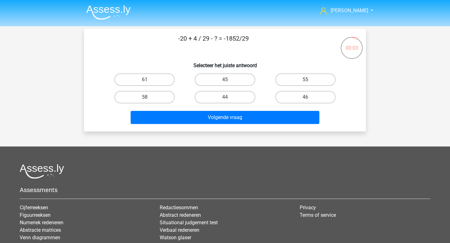
click at [225, 82] on input "45" at bounding box center [227, 82] width 4 height 4
radio input "true"
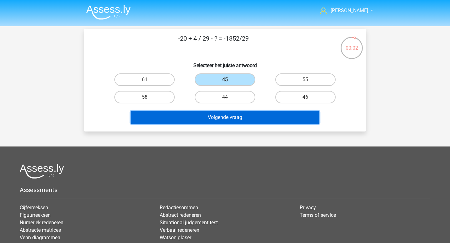
click at [224, 112] on button "Volgende vraag" at bounding box center [225, 117] width 189 height 13
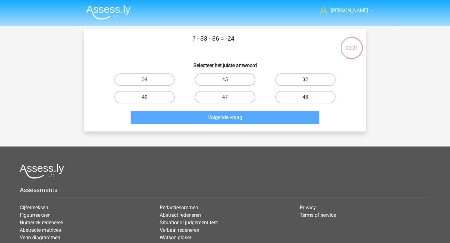
click at [237, 81] on label "45" at bounding box center [225, 79] width 60 height 13
click at [229, 81] on input "45" at bounding box center [227, 82] width 4 height 4
radio input "true"
click at [320, 78] on label "32" at bounding box center [305, 79] width 60 height 13
click at [309, 80] on input "32" at bounding box center [307, 82] width 4 height 4
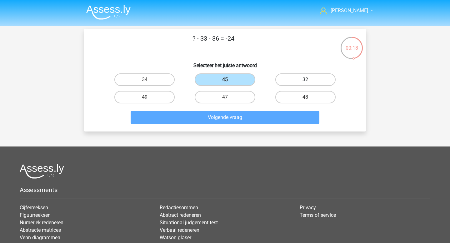
radio input "true"
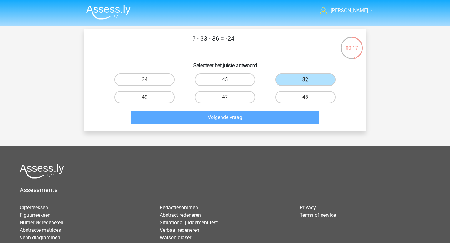
click at [235, 84] on label "45" at bounding box center [225, 79] width 60 height 13
click at [229, 84] on input "45" at bounding box center [227, 82] width 4 height 4
radio input "true"
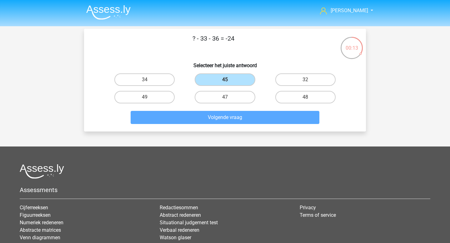
click at [276, 67] on h6 "Selecteer het juiste antwoord" at bounding box center [225, 63] width 262 height 11
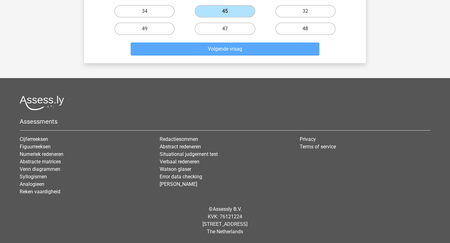
click at [319, 28] on label "48" at bounding box center [305, 29] width 60 height 13
click at [309, 29] on input "48" at bounding box center [307, 31] width 4 height 4
radio input "true"
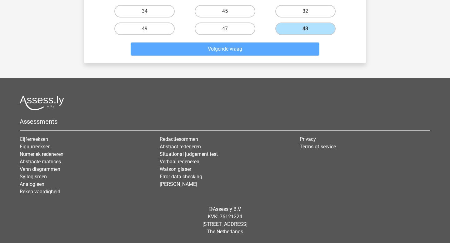
click at [241, 8] on label "45" at bounding box center [225, 11] width 60 height 13
click at [229, 11] on input "45" at bounding box center [227, 13] width 4 height 4
radio input "true"
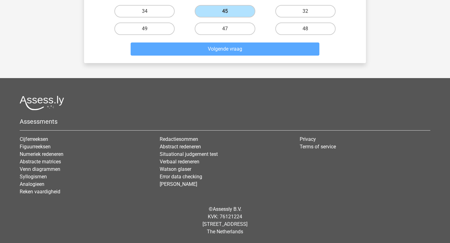
click at [242, 58] on div "Volgende vraag" at bounding box center [224, 51] width 241 height 16
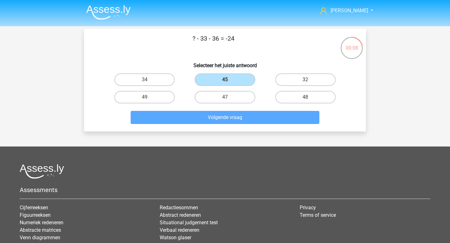
click at [194, 39] on p "? - 33 - 36 = -24" at bounding box center [213, 43] width 239 height 19
drag, startPoint x: 194, startPoint y: 39, endPoint x: 205, endPoint y: 39, distance: 11.3
click at [205, 39] on p "? - 33 - 36 = -24" at bounding box center [213, 43] width 239 height 19
click at [216, 39] on p "? - 33 - 36 = -24" at bounding box center [213, 43] width 239 height 19
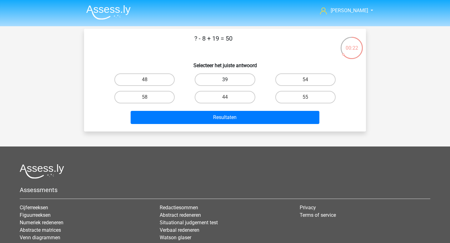
click at [237, 77] on label "39" at bounding box center [225, 79] width 60 height 13
click at [229, 80] on input "39" at bounding box center [227, 82] width 4 height 4
radio input "true"
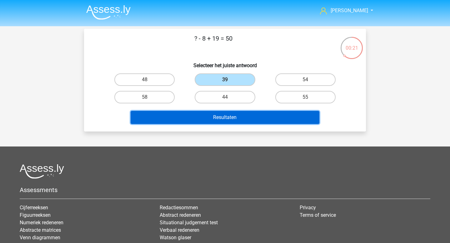
click at [230, 124] on button "Resultaten" at bounding box center [225, 117] width 189 height 13
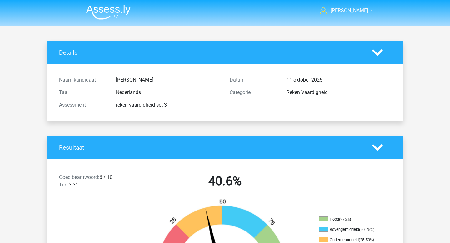
scroll to position [400, 0]
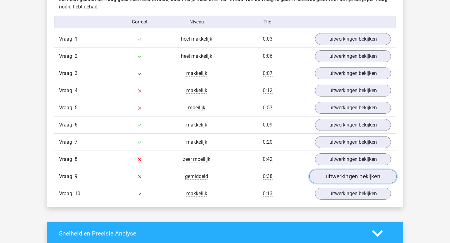
click at [341, 175] on link "uitwerkingen bekijken" at bounding box center [352, 177] width 87 height 14
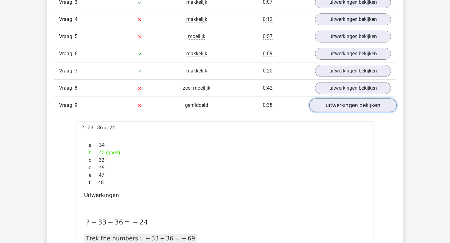
scroll to position [498, 0]
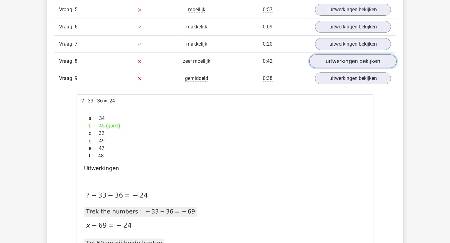
click at [360, 57] on link "uitwerkingen bekijken" at bounding box center [352, 62] width 87 height 14
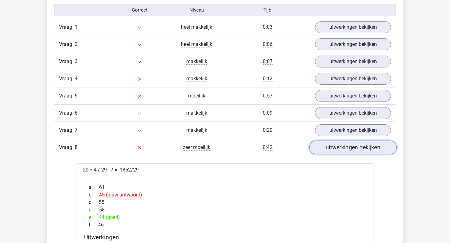
scroll to position [430, 0]
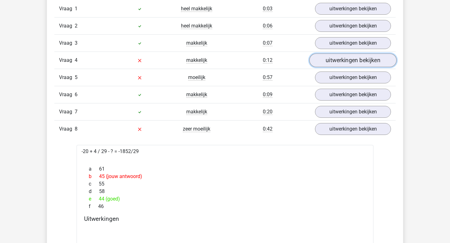
click at [350, 56] on link "uitwerkingen bekijken" at bounding box center [352, 61] width 87 height 14
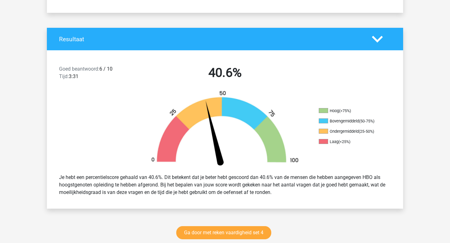
scroll to position [0, 0]
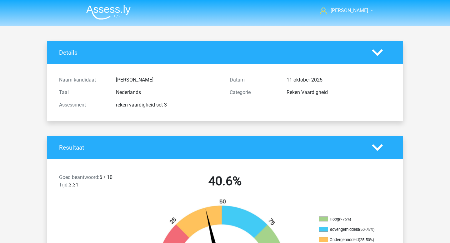
click at [97, 18] on img at bounding box center [108, 12] width 44 height 15
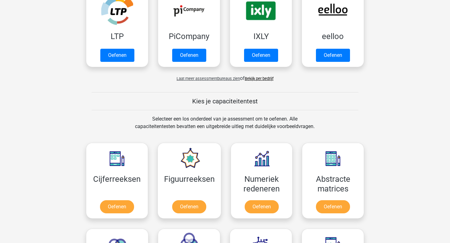
scroll to position [239, 0]
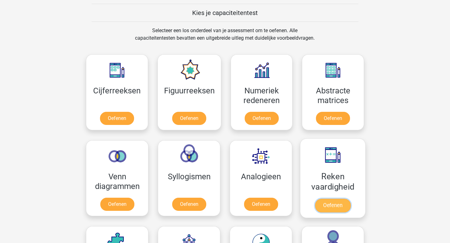
click at [328, 204] on link "Oefenen" at bounding box center [333, 206] width 36 height 14
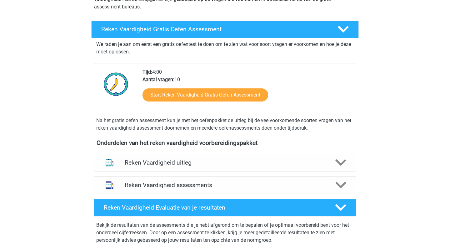
scroll to position [235, 0]
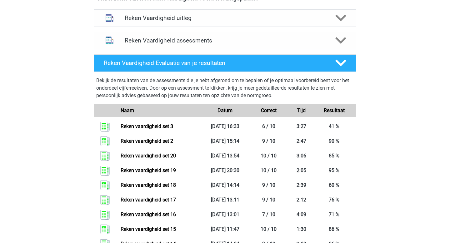
click at [196, 35] on div "Reken Vaardigheid assessments" at bounding box center [225, 41] width 263 height 18
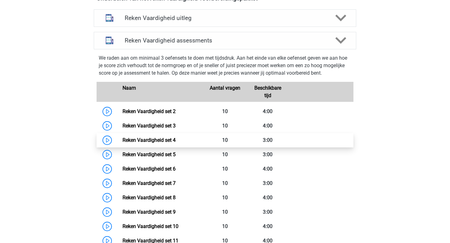
click at [160, 139] on link "Reken Vaardigheid set 4" at bounding box center [149, 140] width 53 height 6
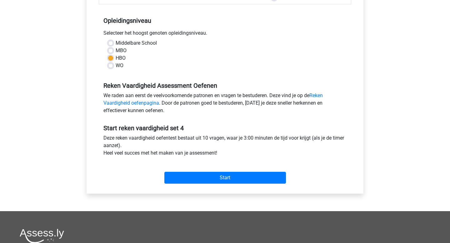
scroll to position [129, 0]
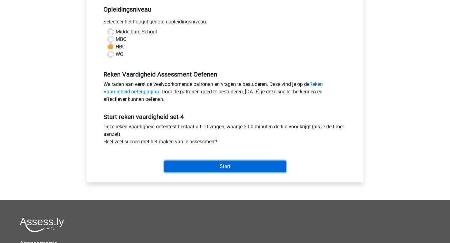
click at [214, 167] on input "Start" at bounding box center [225, 167] width 122 height 12
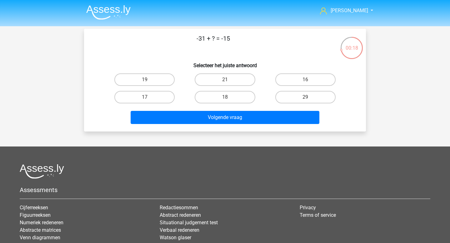
click at [306, 81] on input "16" at bounding box center [307, 82] width 4 height 4
radio input "true"
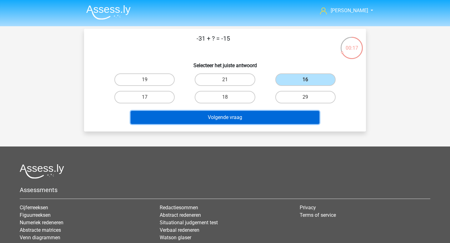
click at [244, 120] on button "Volgende vraag" at bounding box center [225, 117] width 189 height 13
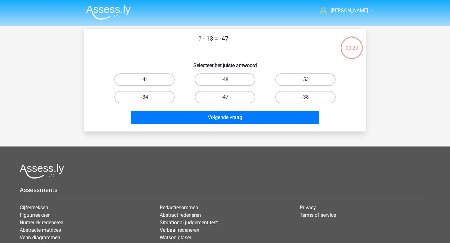
scroll to position [29, 0]
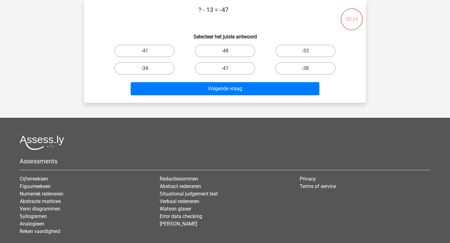
click at [146, 68] on label "-34" at bounding box center [144, 68] width 60 height 13
click at [146, 68] on input "-34" at bounding box center [147, 70] width 4 height 4
radio input "true"
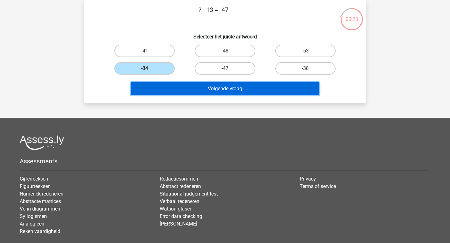
click at [210, 93] on button "Volgende vraag" at bounding box center [225, 88] width 189 height 13
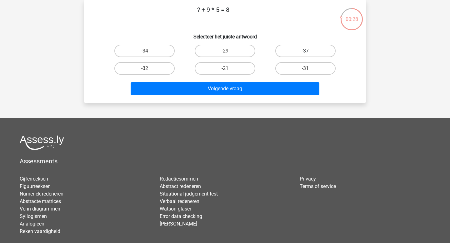
click at [323, 56] on label "-37" at bounding box center [305, 51] width 60 height 13
click at [309, 55] on input "-37" at bounding box center [307, 53] width 4 height 4
radio input "true"
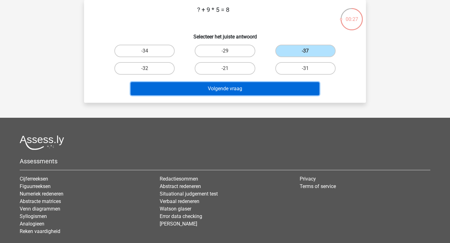
click at [265, 87] on button "Volgende vraag" at bounding box center [225, 88] width 189 height 13
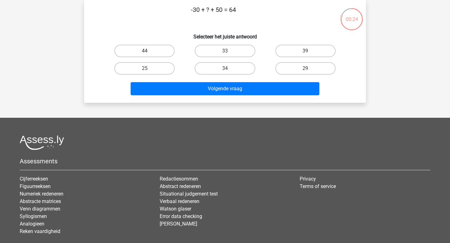
click at [156, 51] on label "44" at bounding box center [144, 51] width 60 height 13
click at [149, 51] on input "44" at bounding box center [147, 53] width 4 height 4
radio input "true"
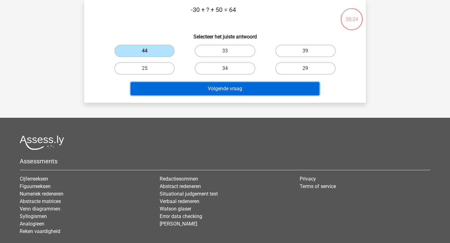
click at [205, 90] on button "Volgende vraag" at bounding box center [225, 88] width 189 height 13
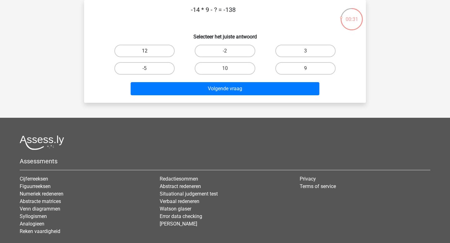
click at [162, 55] on label "12" at bounding box center [144, 51] width 60 height 13
click at [149, 55] on input "12" at bounding box center [147, 53] width 4 height 4
radio input "true"
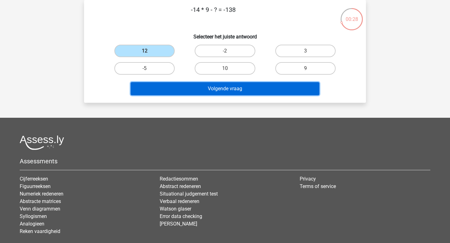
click at [199, 91] on button "Volgende vraag" at bounding box center [225, 88] width 189 height 13
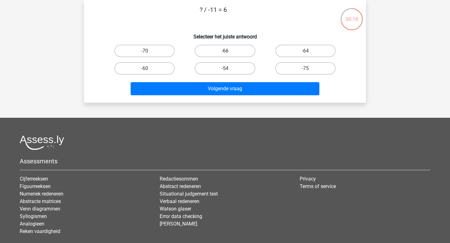
click at [234, 50] on label "-66" at bounding box center [225, 51] width 60 height 13
click at [229, 51] on input "-66" at bounding box center [227, 53] width 4 height 4
radio input "true"
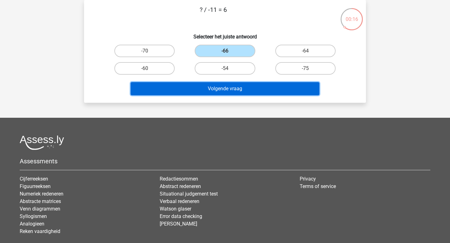
click at [219, 86] on button "Volgende vraag" at bounding box center [225, 88] width 189 height 13
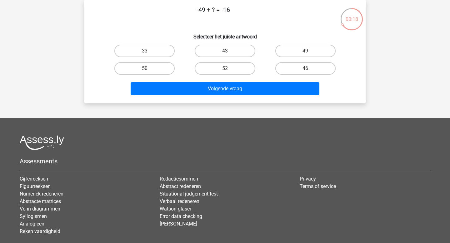
click at [163, 52] on label "33" at bounding box center [144, 51] width 60 height 13
click at [149, 52] on input "33" at bounding box center [147, 53] width 4 height 4
radio input "true"
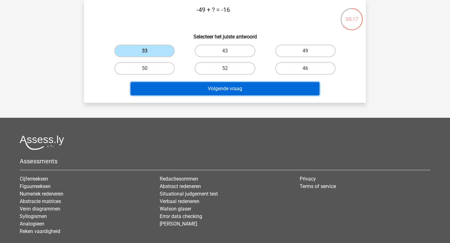
click at [233, 92] on button "Volgende vraag" at bounding box center [225, 88] width 189 height 13
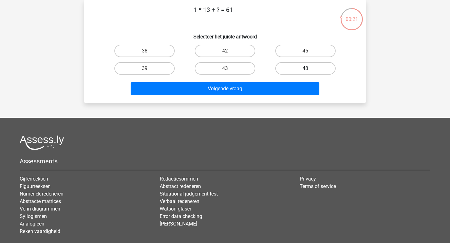
click at [289, 68] on label "48" at bounding box center [305, 68] width 60 height 13
click at [305, 68] on input "48" at bounding box center [307, 70] width 4 height 4
radio input "true"
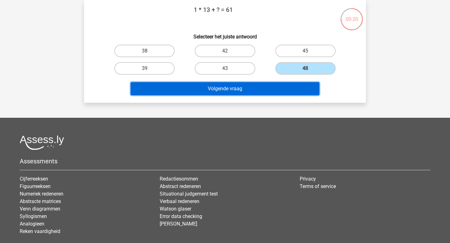
click at [253, 94] on button "Volgende vraag" at bounding box center [225, 88] width 189 height 13
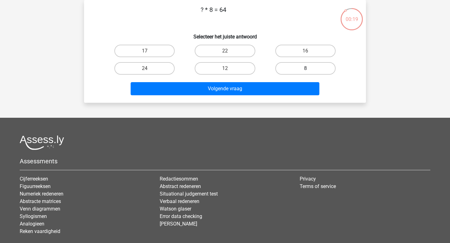
click at [303, 72] on label "8" at bounding box center [305, 68] width 60 height 13
click at [305, 72] on input "8" at bounding box center [307, 70] width 4 height 4
radio input "true"
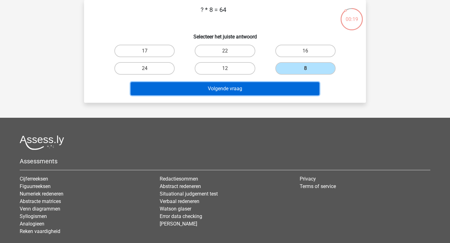
click at [264, 87] on button "Volgende vraag" at bounding box center [225, 88] width 189 height 13
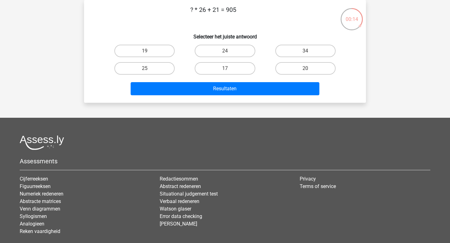
click at [308, 51] on input "34" at bounding box center [307, 53] width 4 height 4
radio input "true"
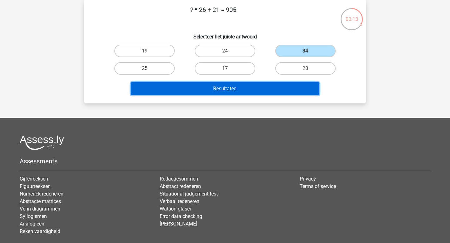
click at [263, 88] on button "Resultaten" at bounding box center [225, 88] width 189 height 13
